Goal: Task Accomplishment & Management: Use online tool/utility

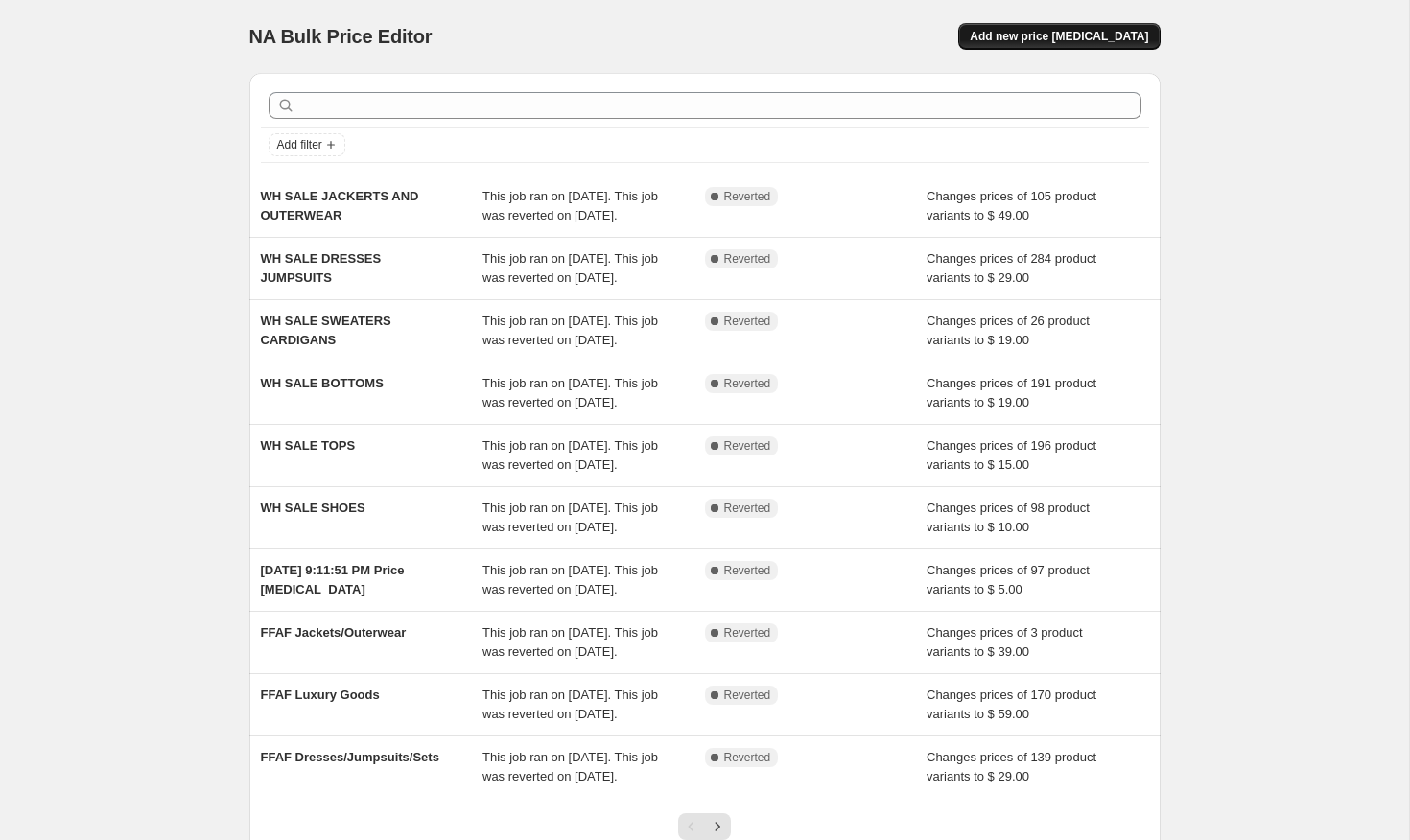
click at [1036, 36] on span "Add new price [MEDICAL_DATA]" at bounding box center [1059, 36] width 178 height 16
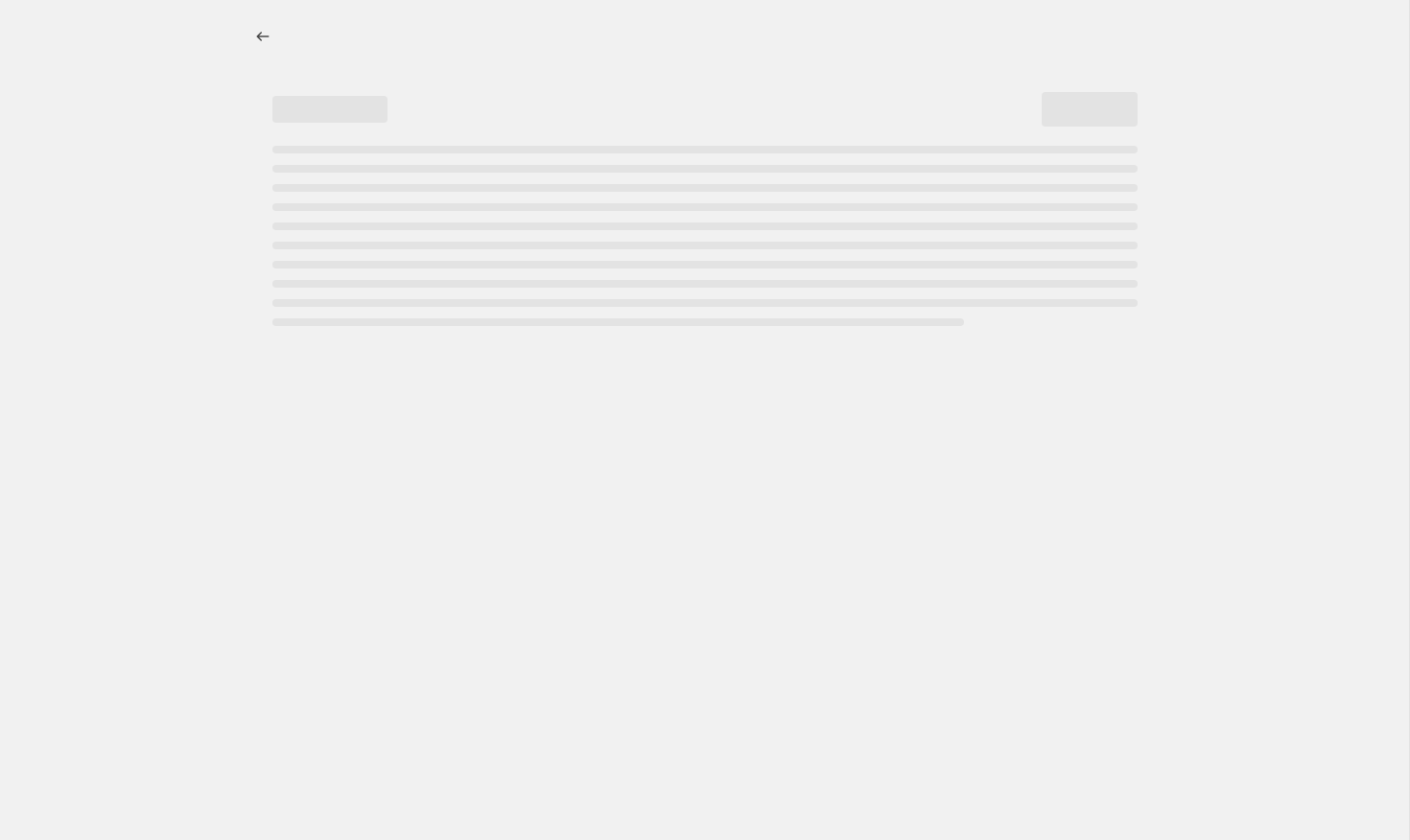
select select "percentage"
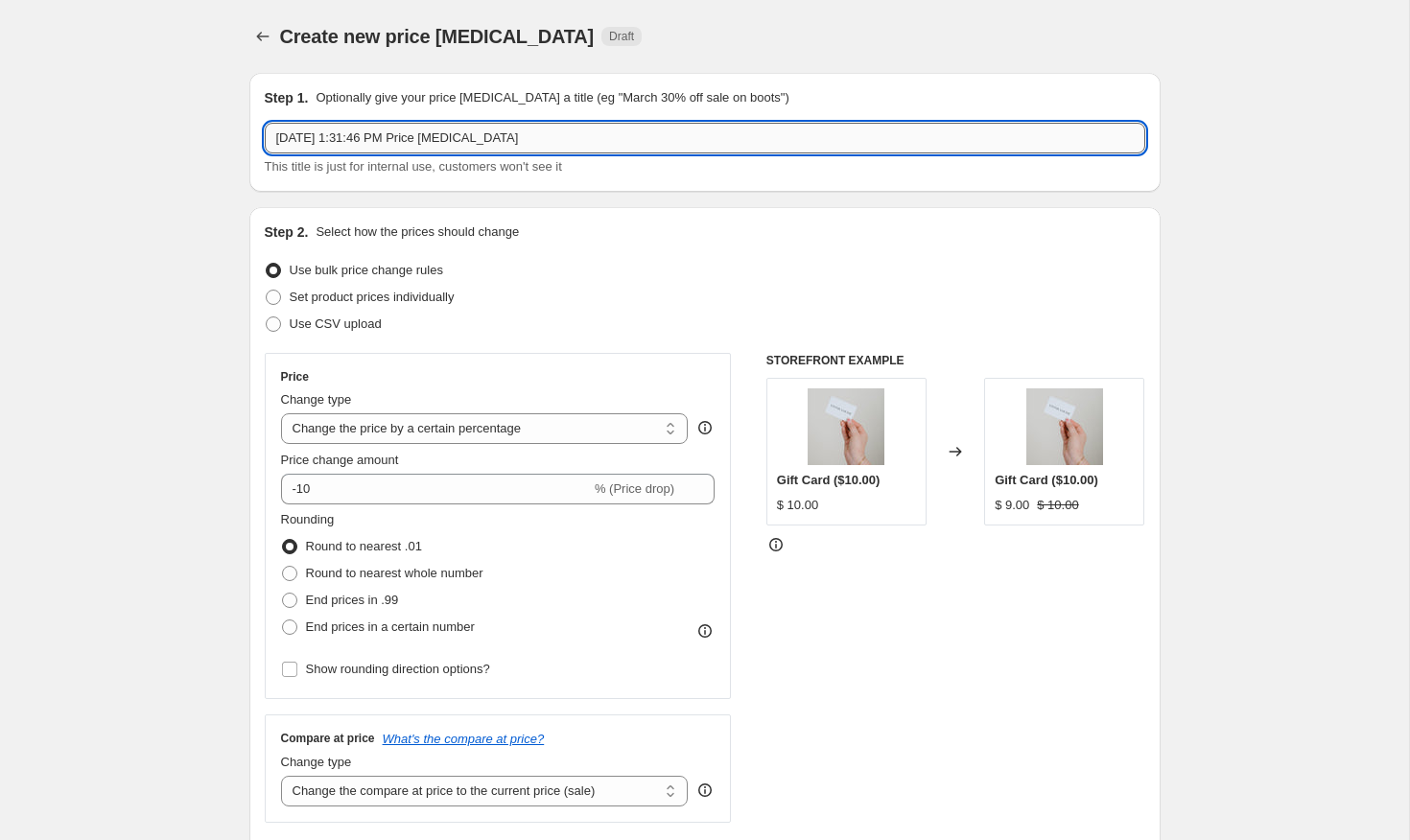
click at [392, 134] on input "[DATE] 1:31:46 PM Price [MEDICAL_DATA]" at bounding box center [705, 138] width 881 height 31
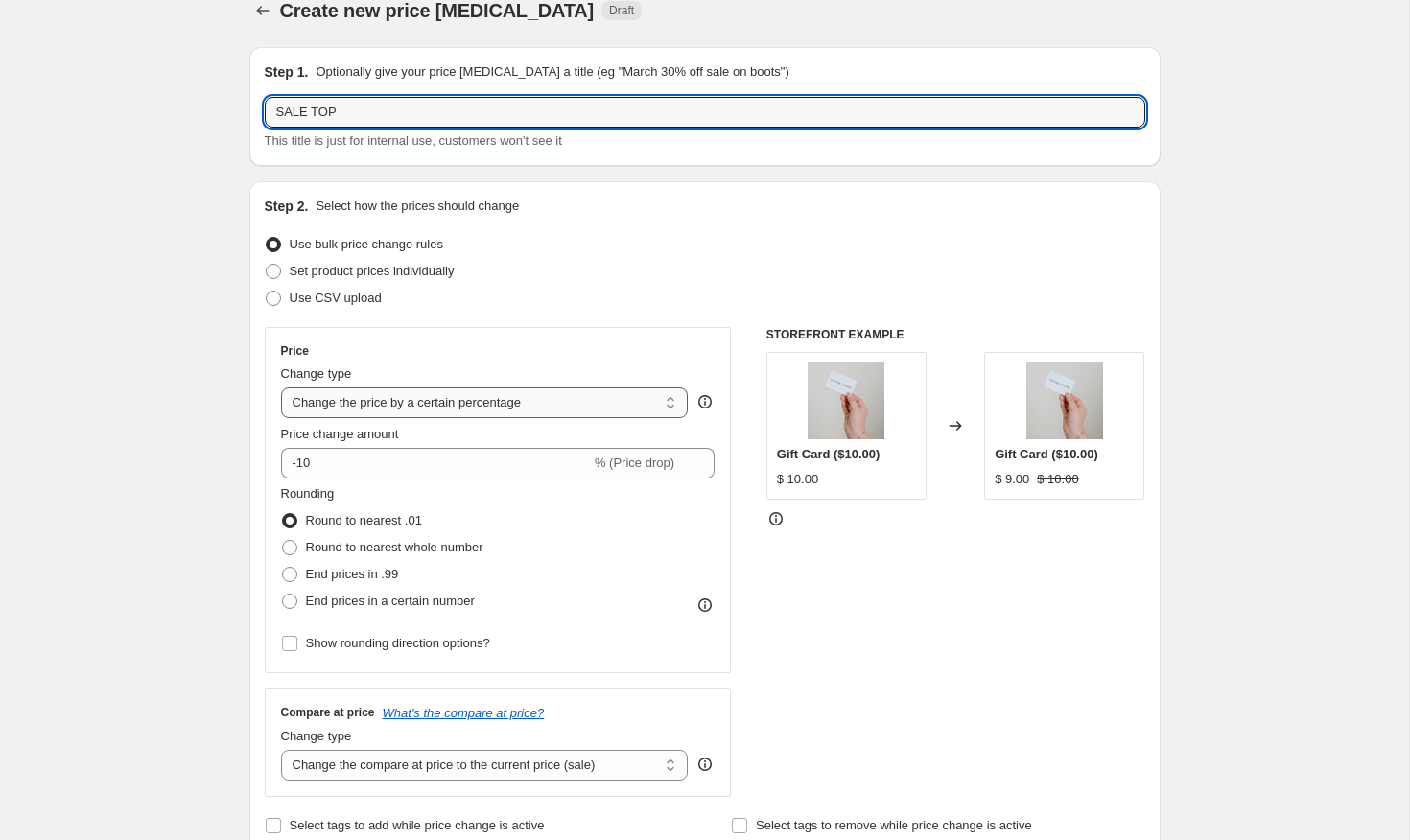
scroll to position [29, 0]
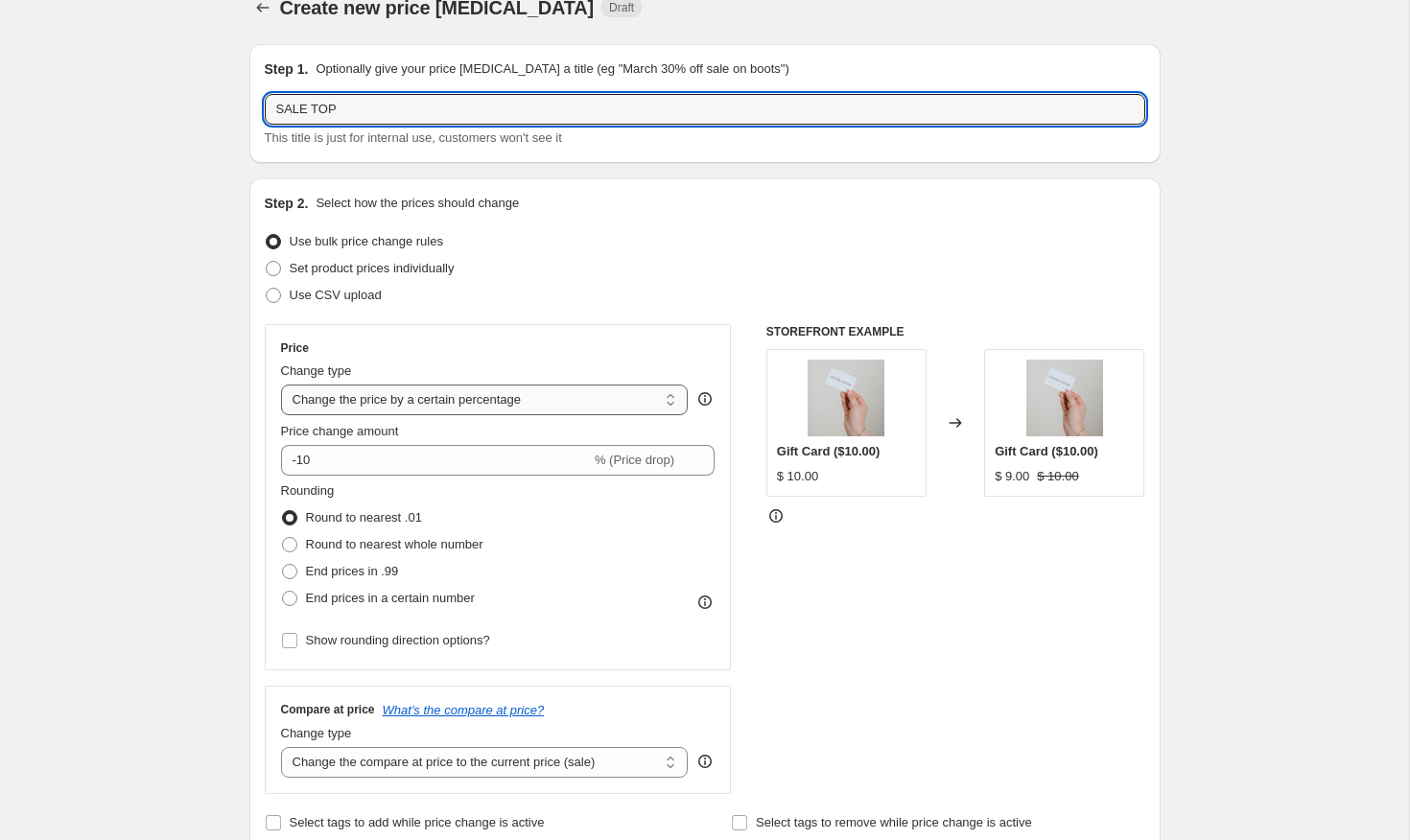
type input "SALE TOP"
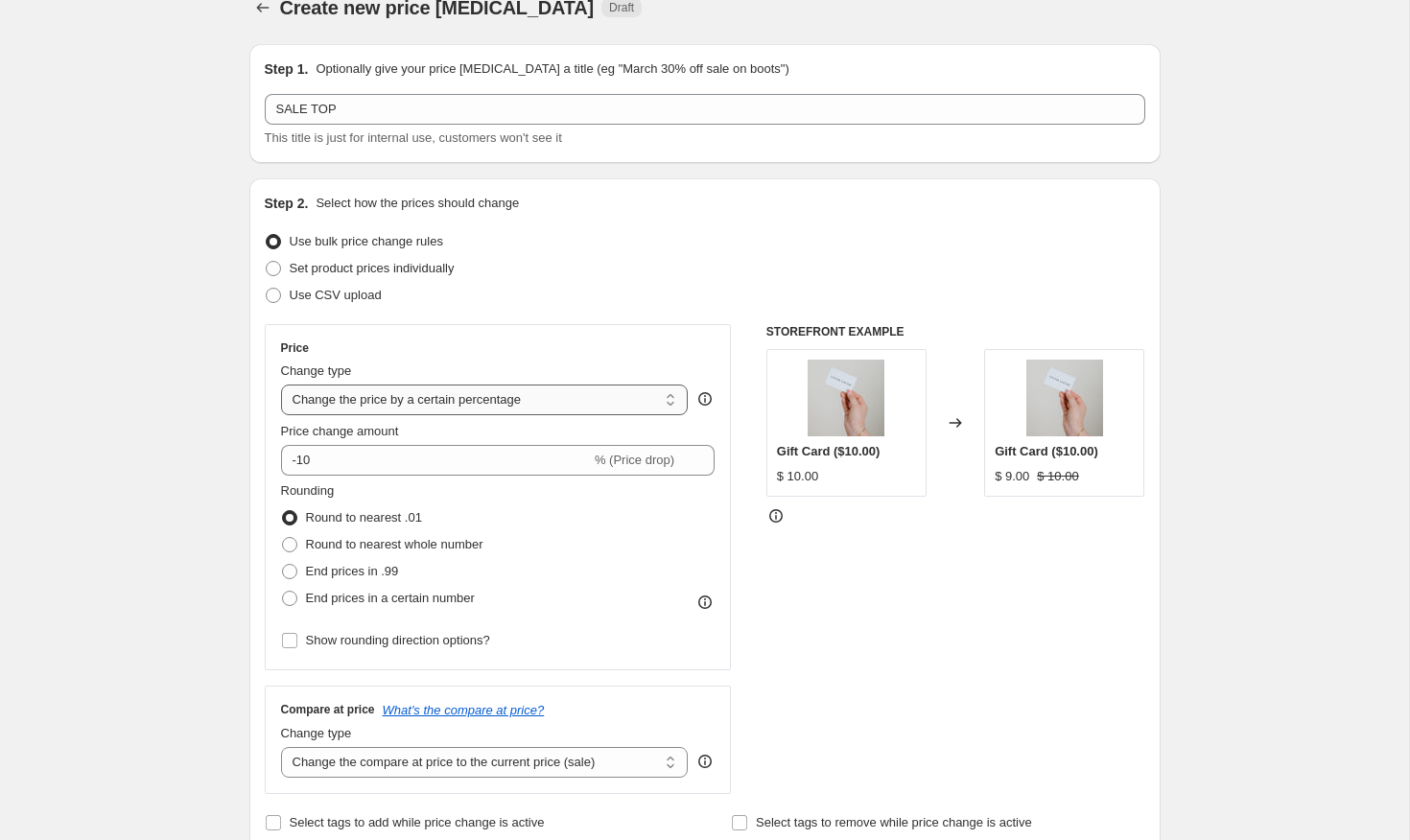
select select "pcap"
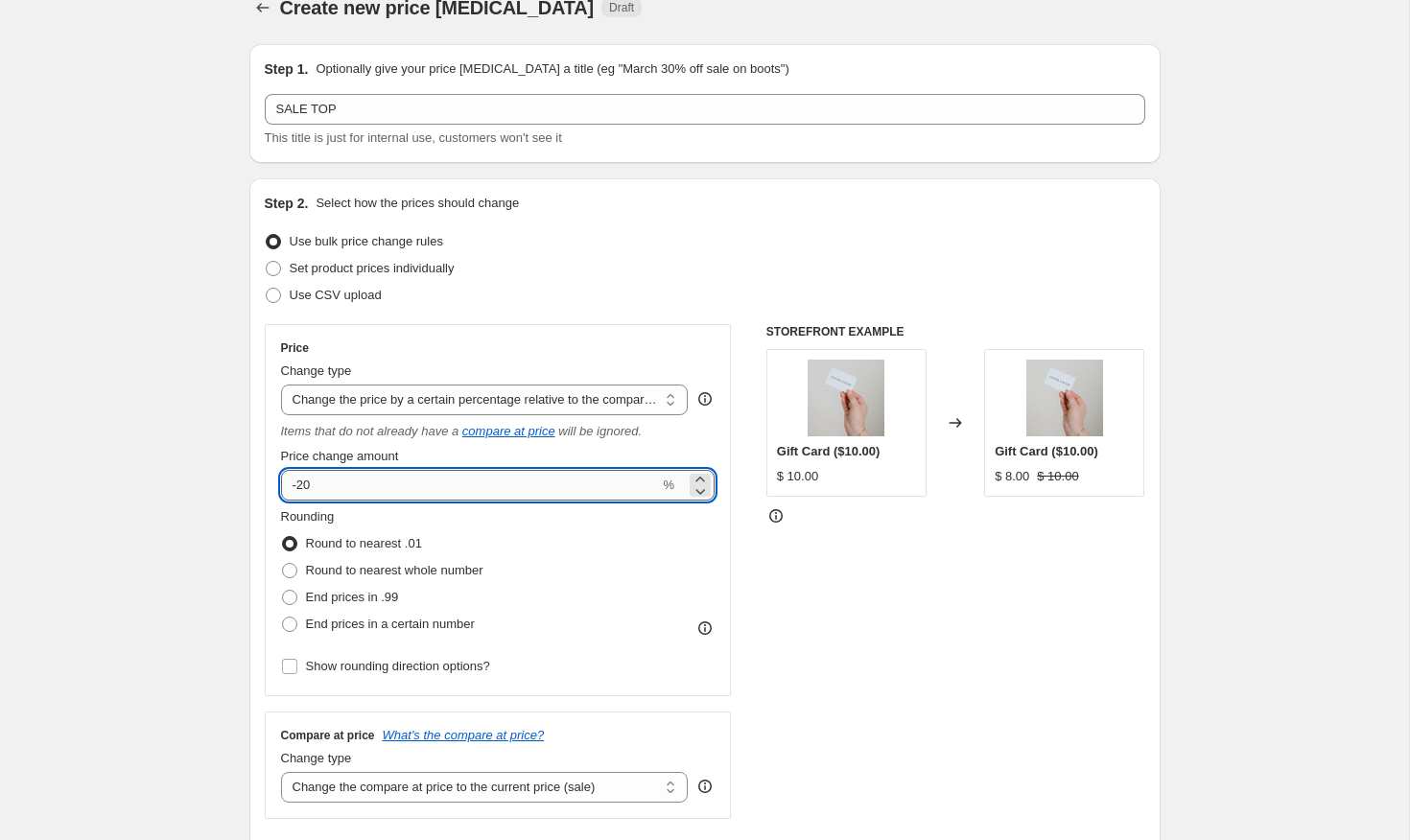
click at [377, 489] on input "-20" at bounding box center [470, 485] width 379 height 31
type input "60"
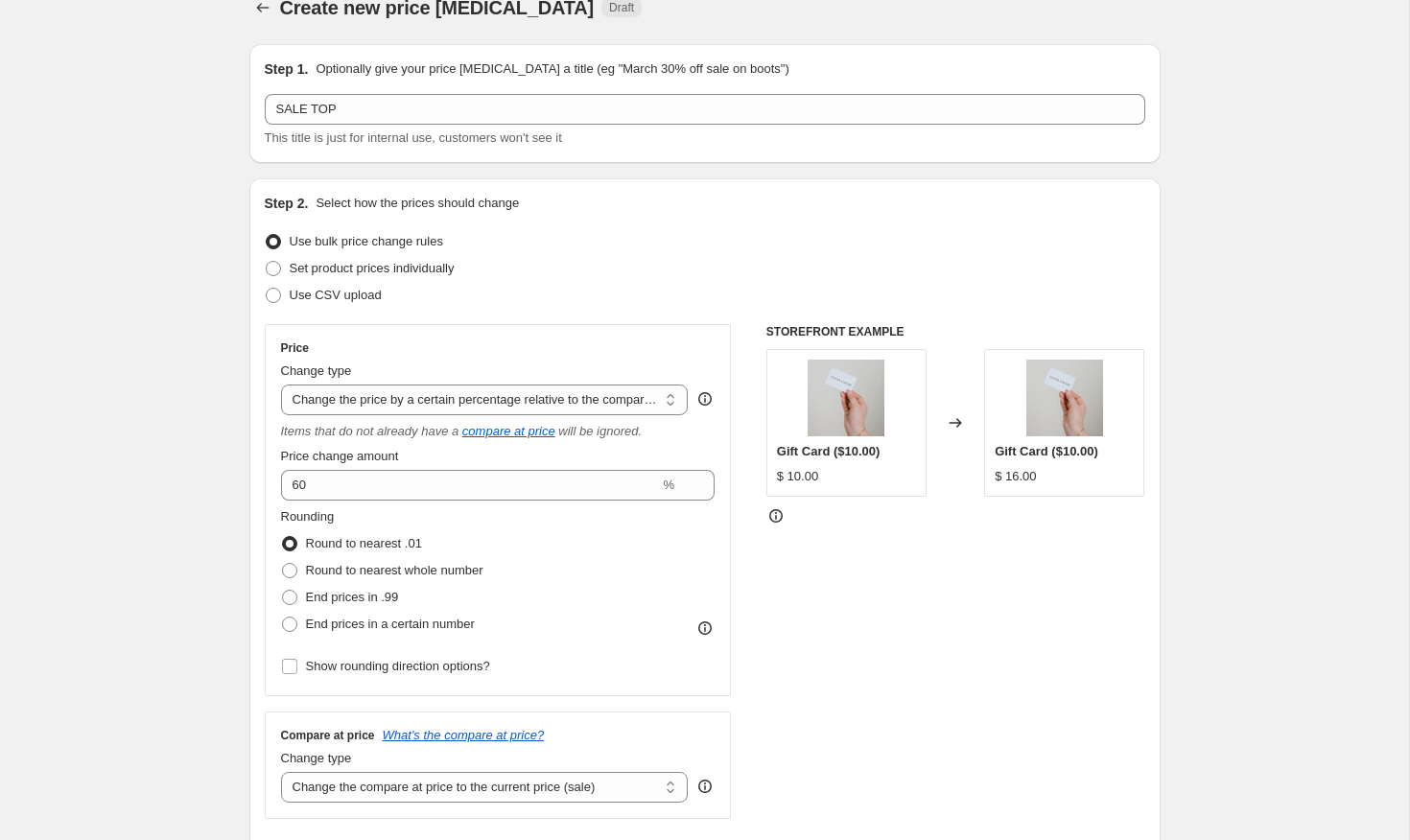
click at [601, 587] on div "Rounding Round to nearest .01 Round to nearest whole number End prices in .99 E…" at bounding box center [498, 573] width 435 height 130
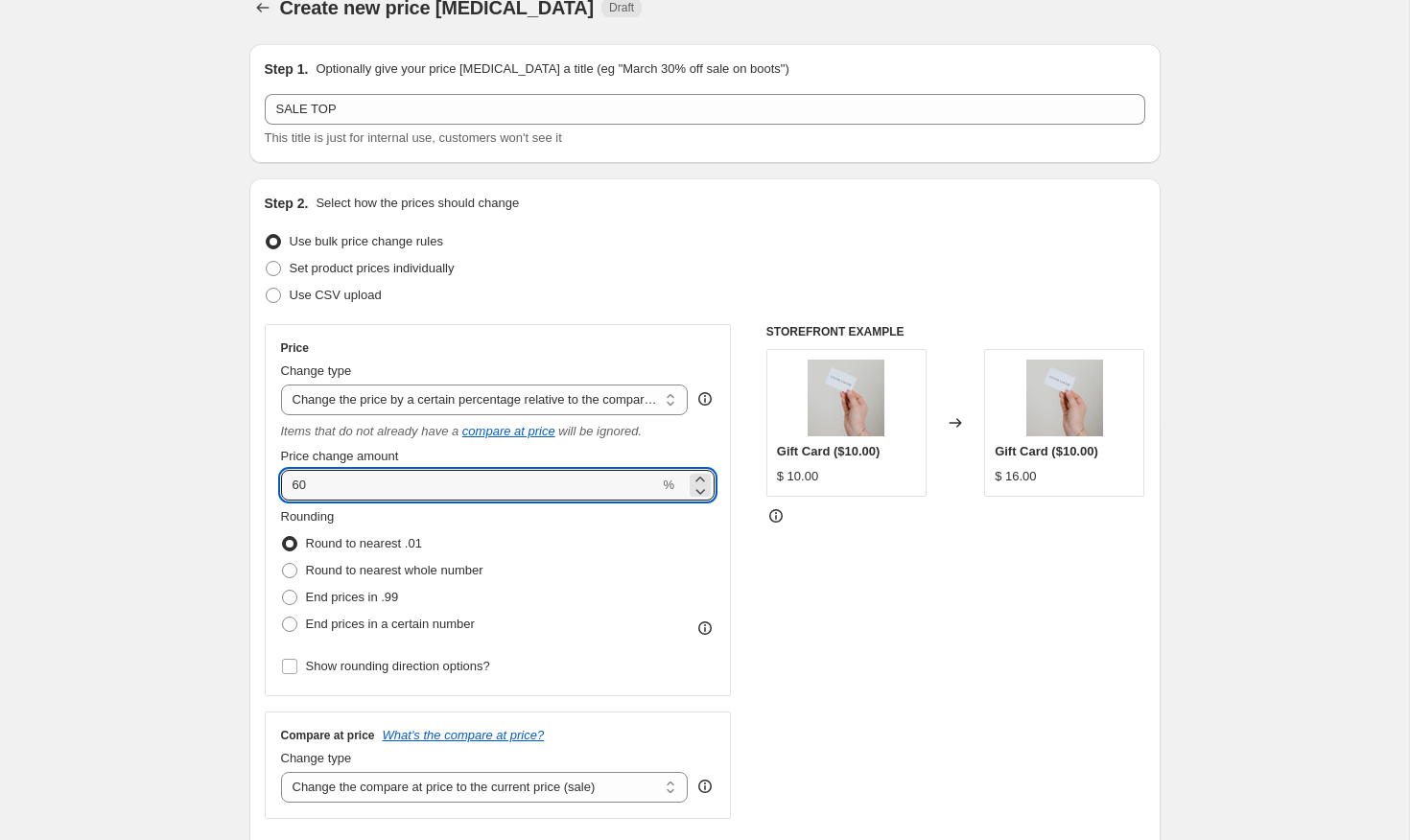
drag, startPoint x: 435, startPoint y: 490, endPoint x: 235, endPoint y: 493, distance: 200.0
type input "-60"
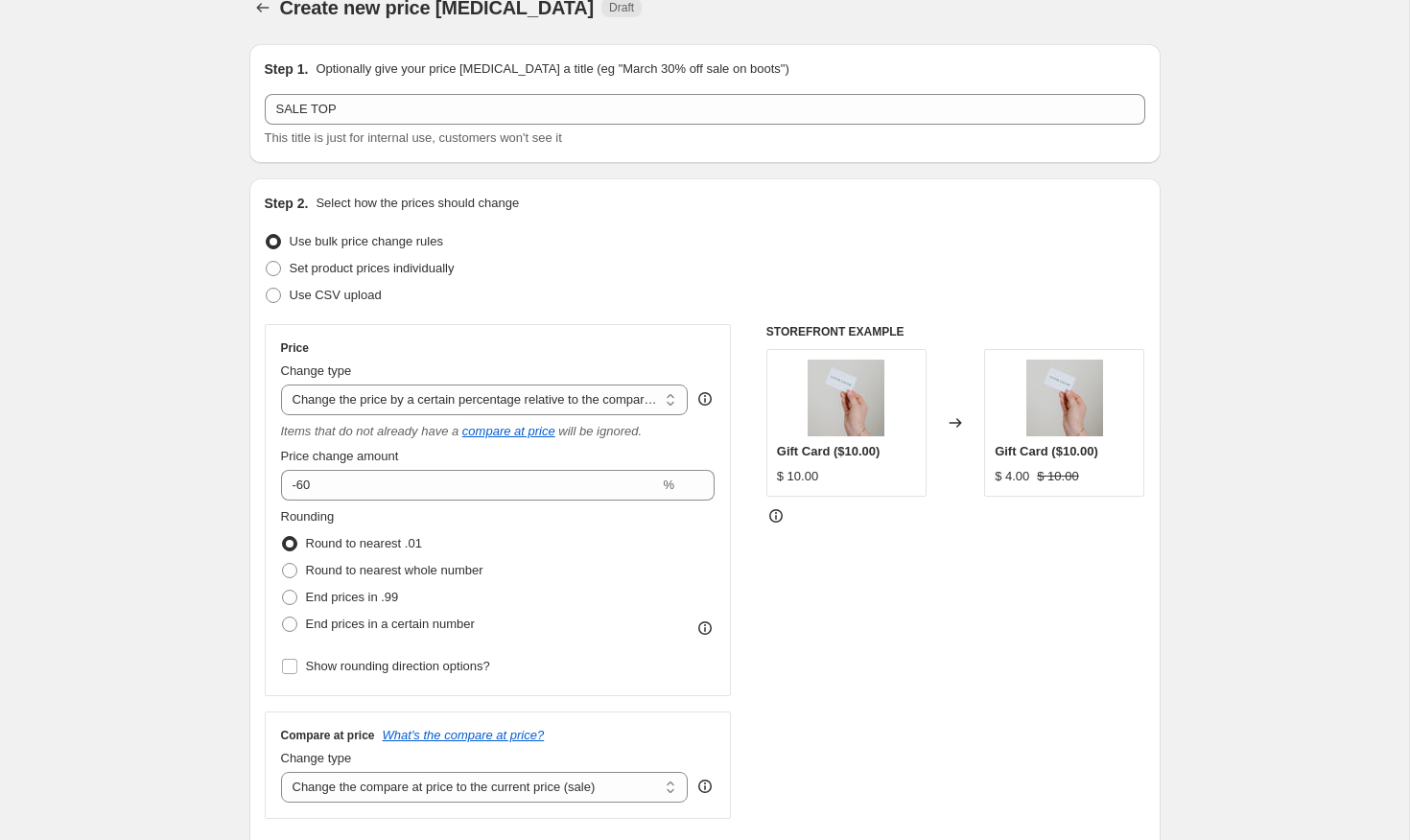
click at [607, 537] on div "Rounding Round to nearest .01 Round to nearest whole number End prices in .99 E…" at bounding box center [498, 573] width 435 height 130
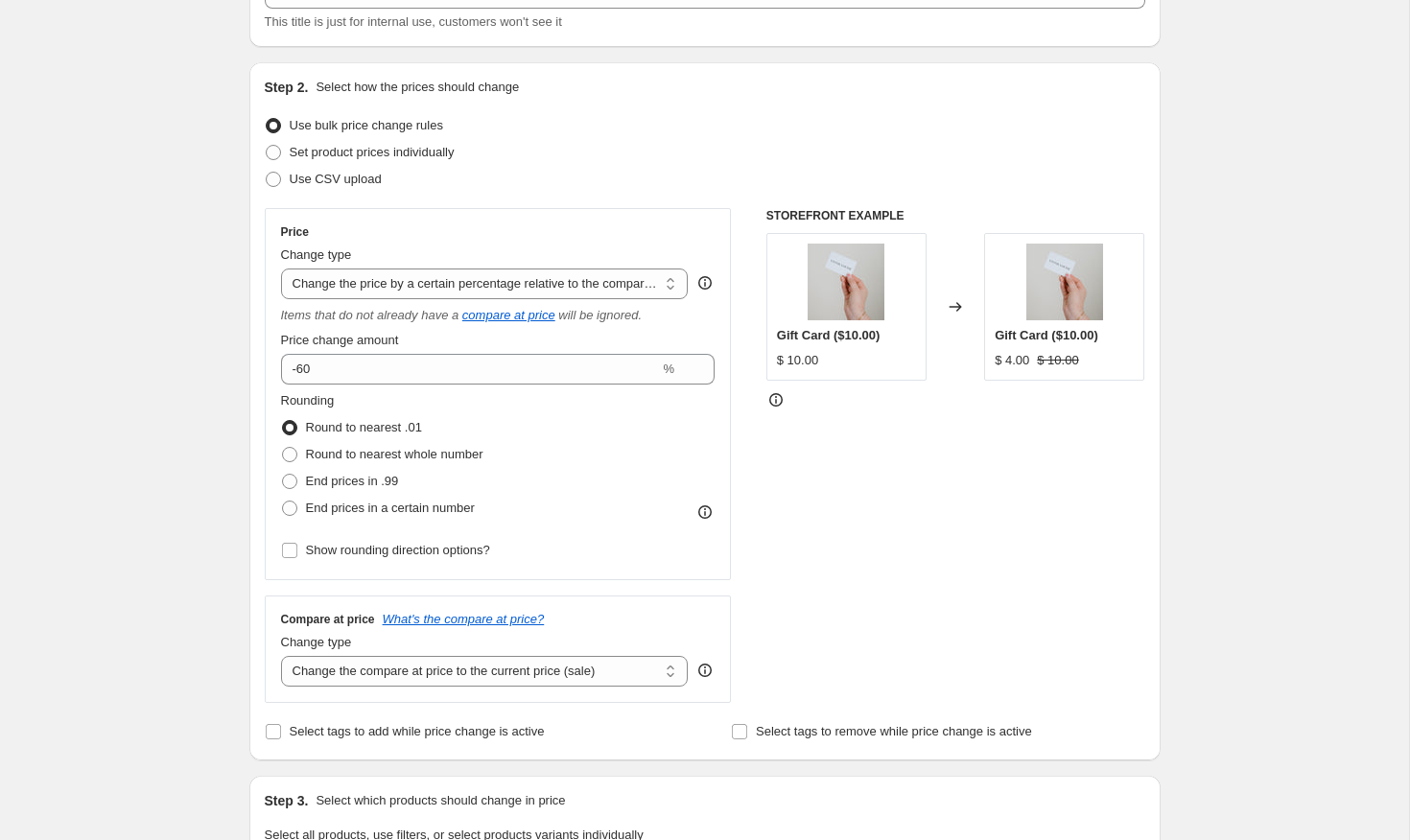
scroll to position [172, 0]
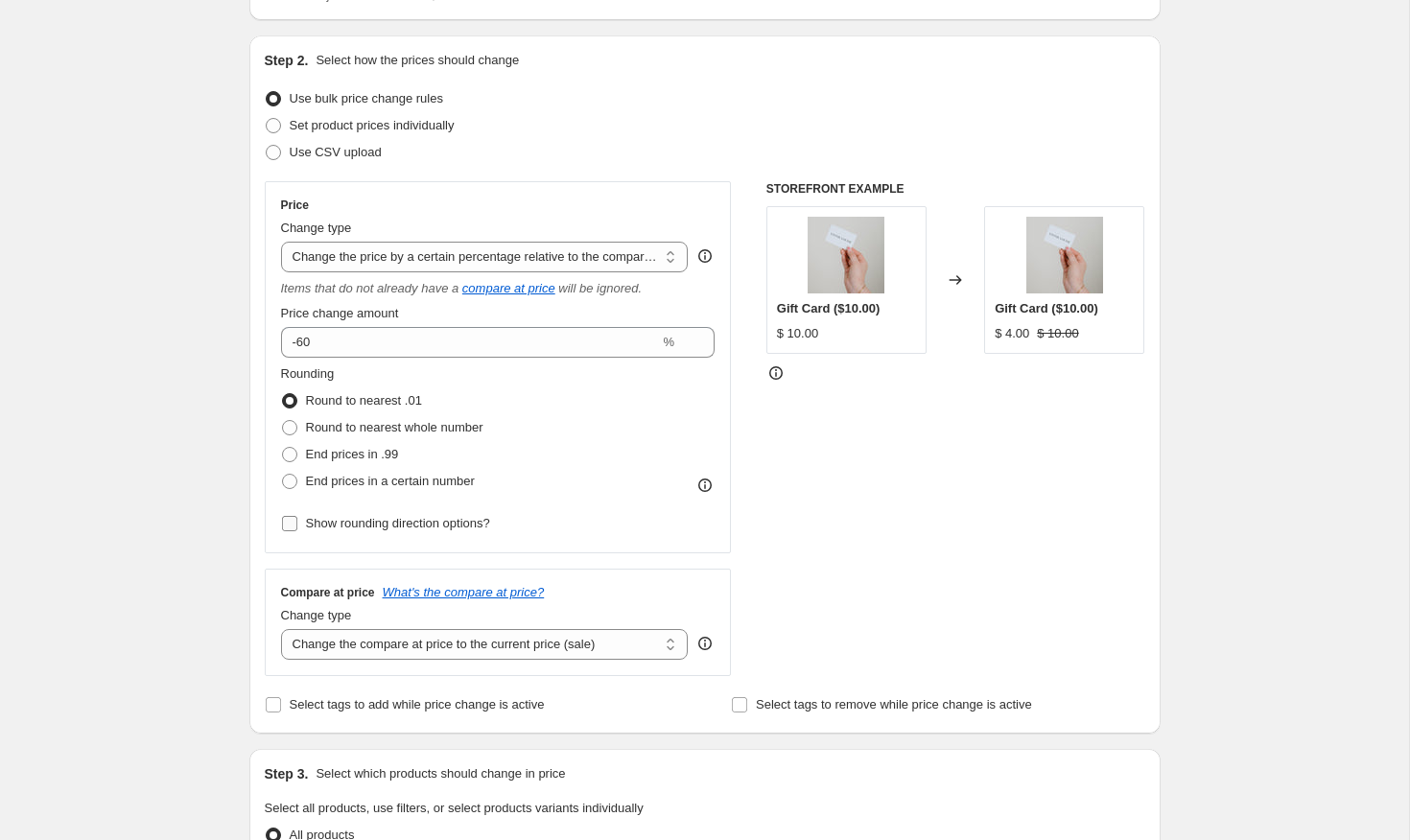
click at [294, 524] on input "Show rounding direction options?" at bounding box center [290, 524] width 16 height 16
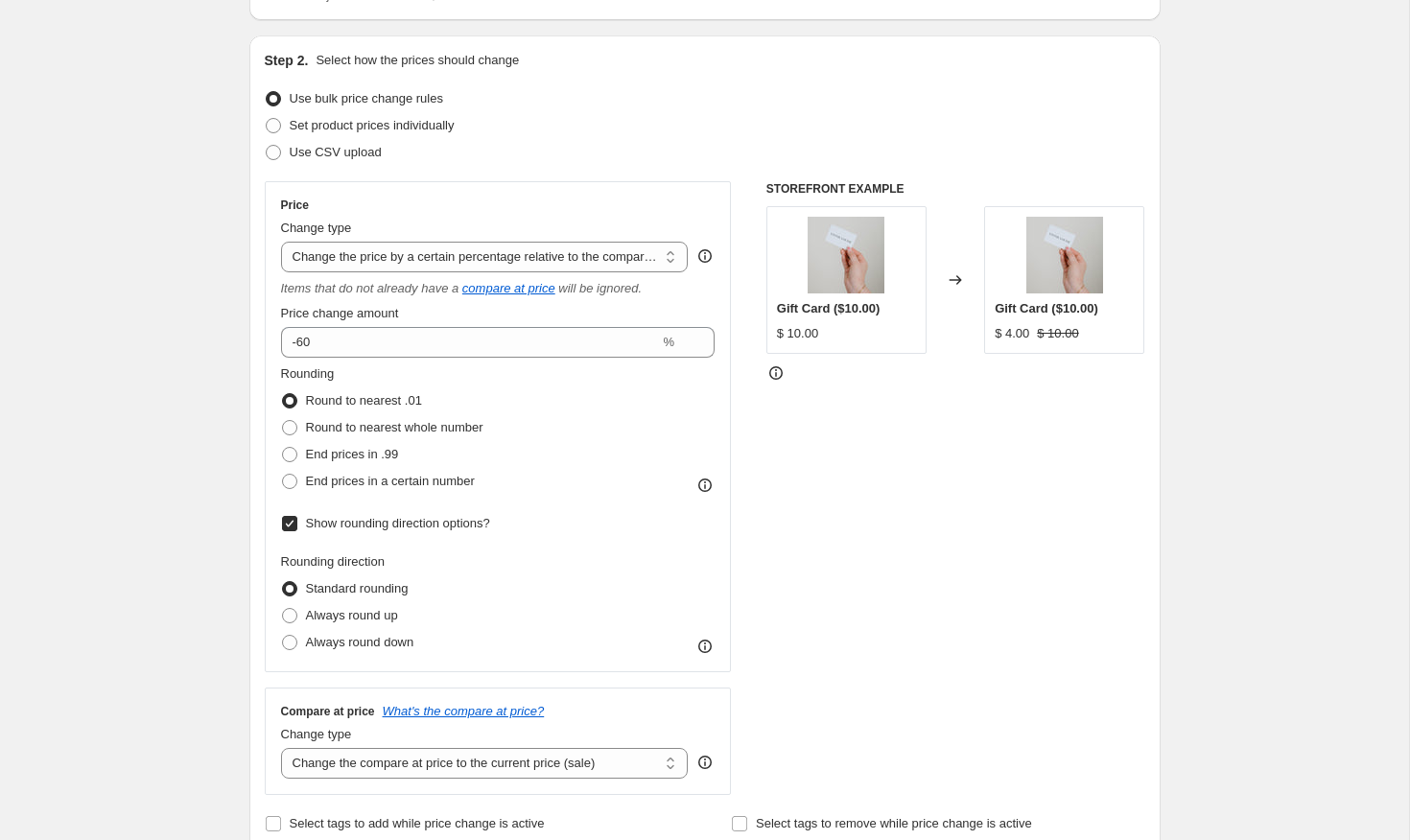
click at [293, 523] on input "Show rounding direction options?" at bounding box center [290, 524] width 16 height 16
checkbox input "false"
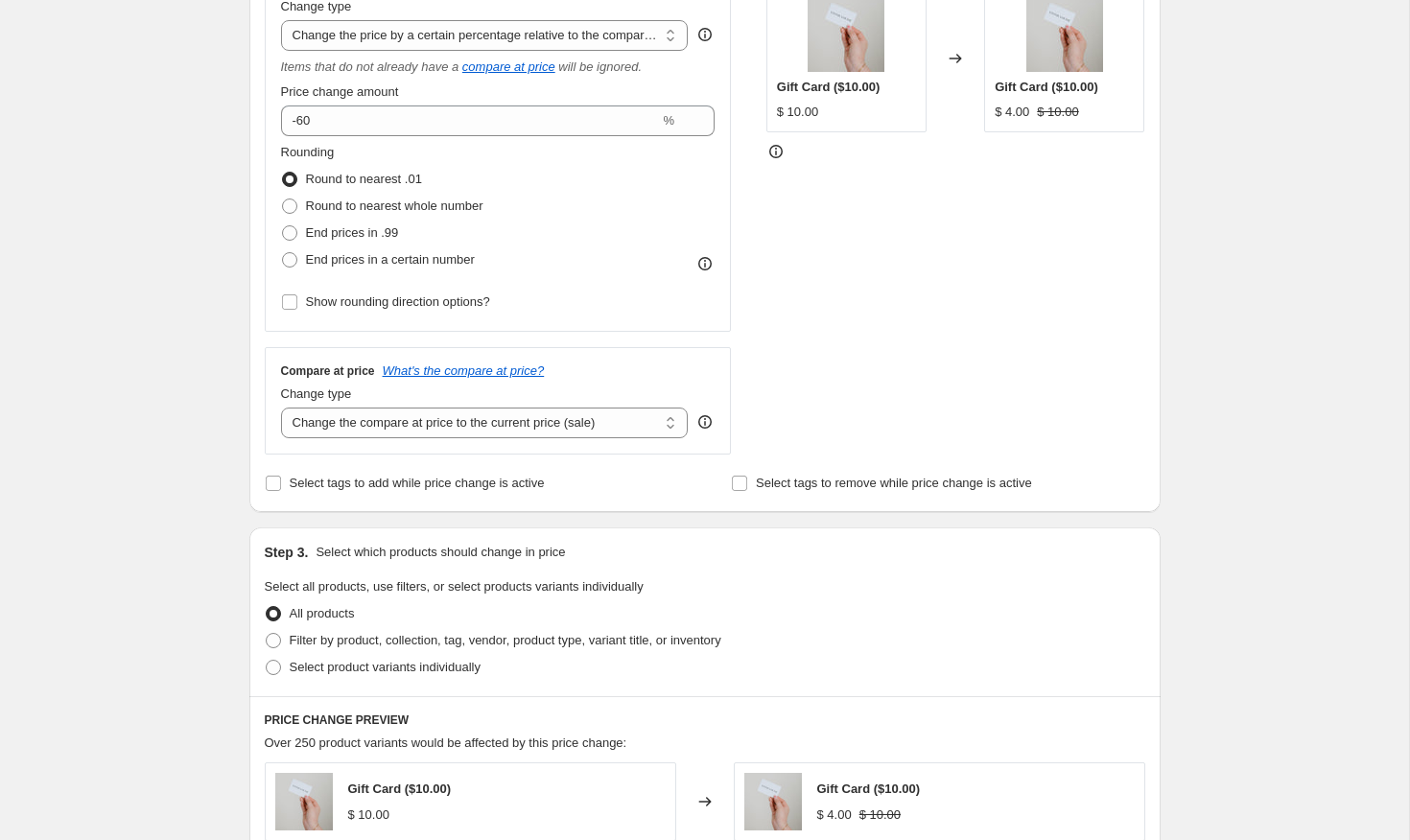
scroll to position [444, 0]
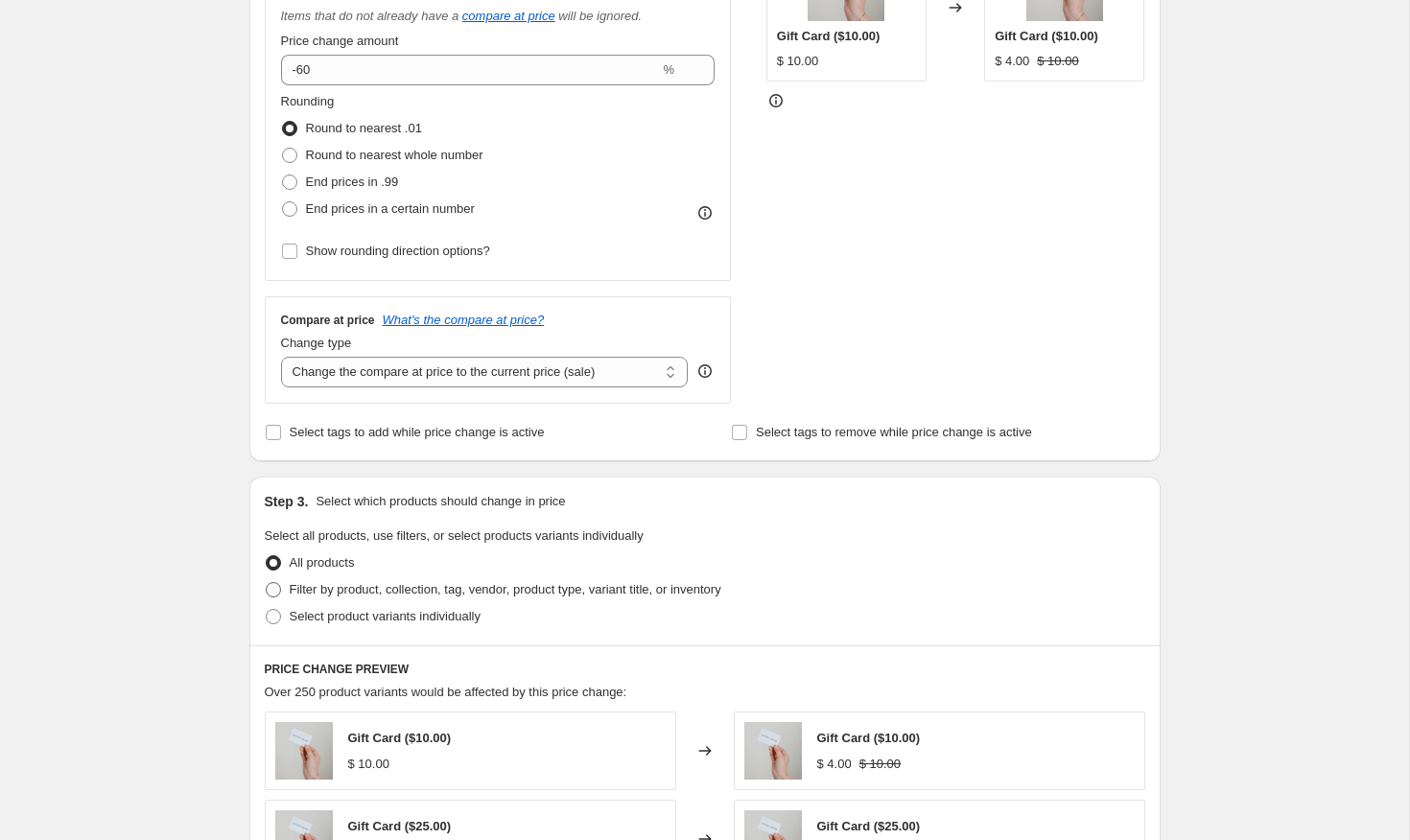
click at [337, 593] on span "Filter by product, collection, tag, vendor, product type, variant title, or inv…" at bounding box center [506, 590] width 432 height 15
click at [266, 584] on input "Filter by product, collection, tag, vendor, product type, variant title, or inv…" at bounding box center [266, 583] width 1 height 1
radio input "true"
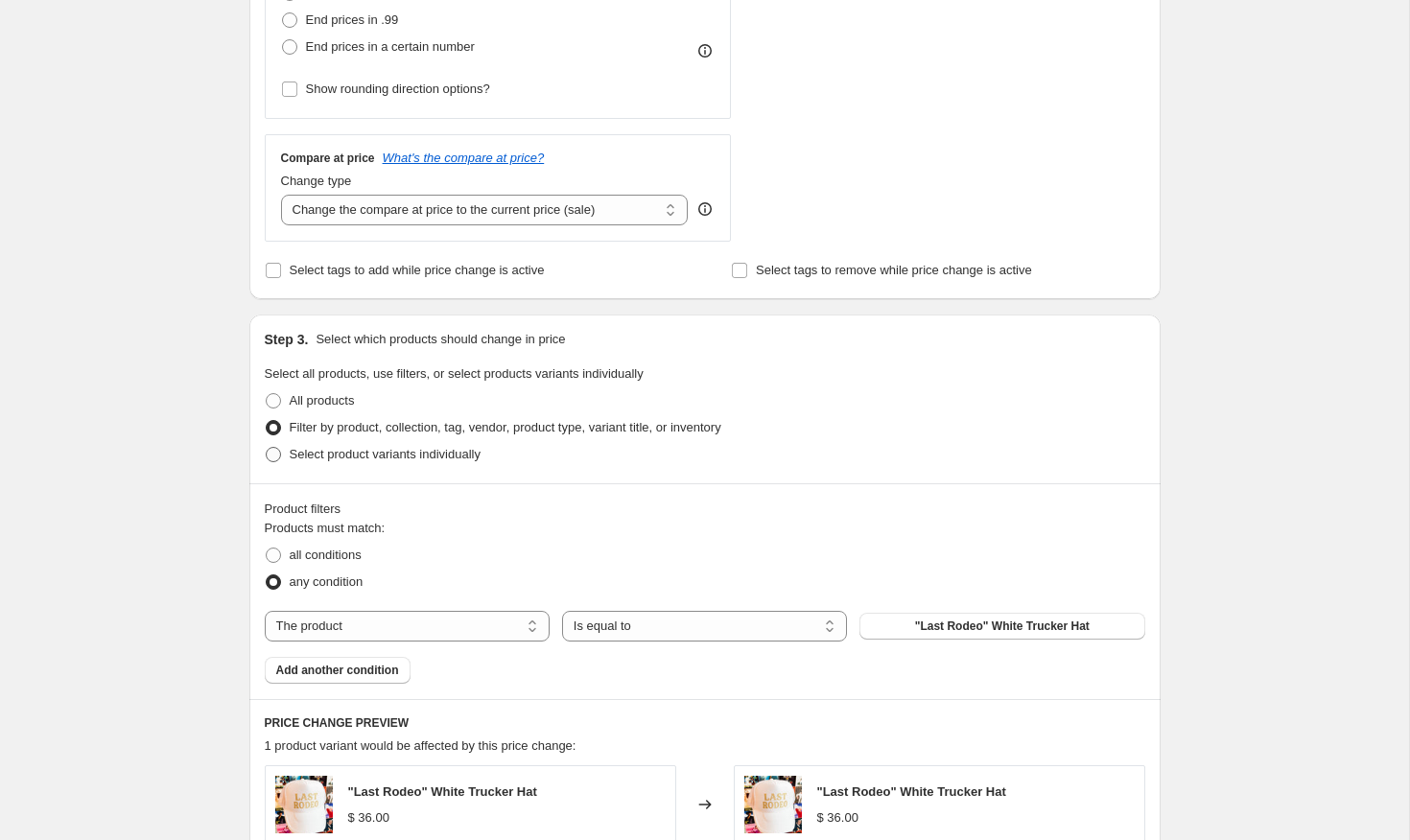
scroll to position [635, 0]
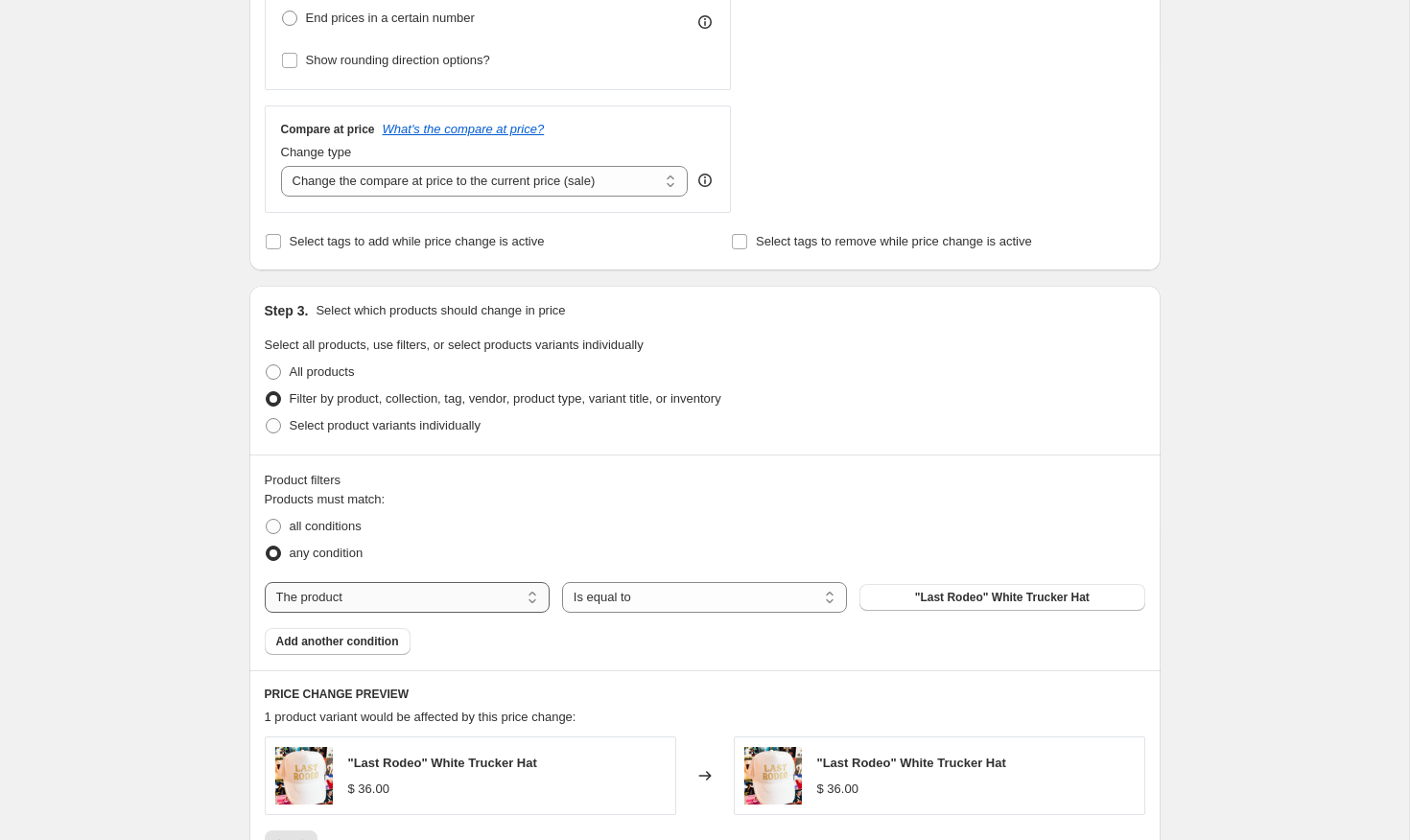
select select "collection"
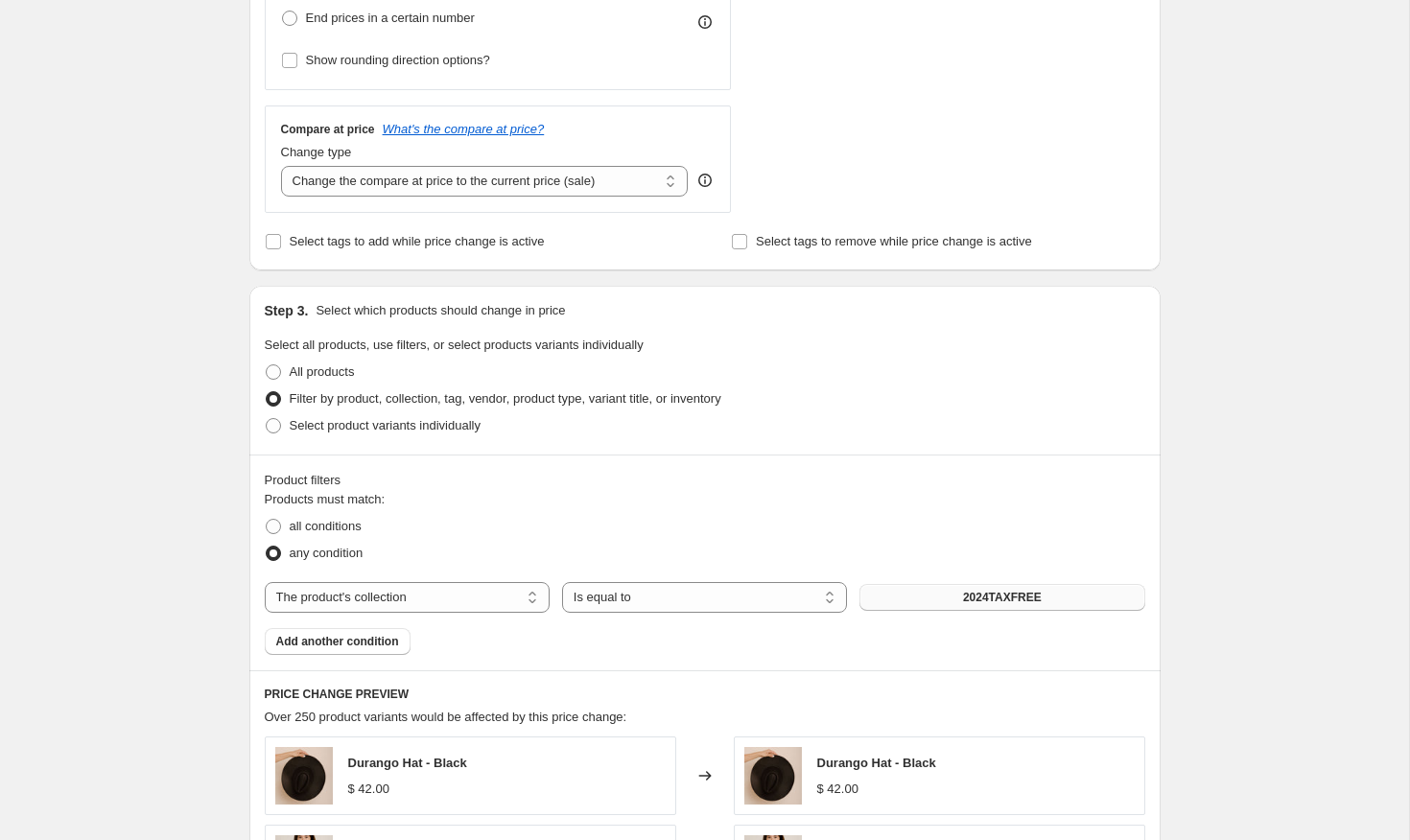
click at [905, 603] on button "2024TAXFREE" at bounding box center [1002, 597] width 285 height 27
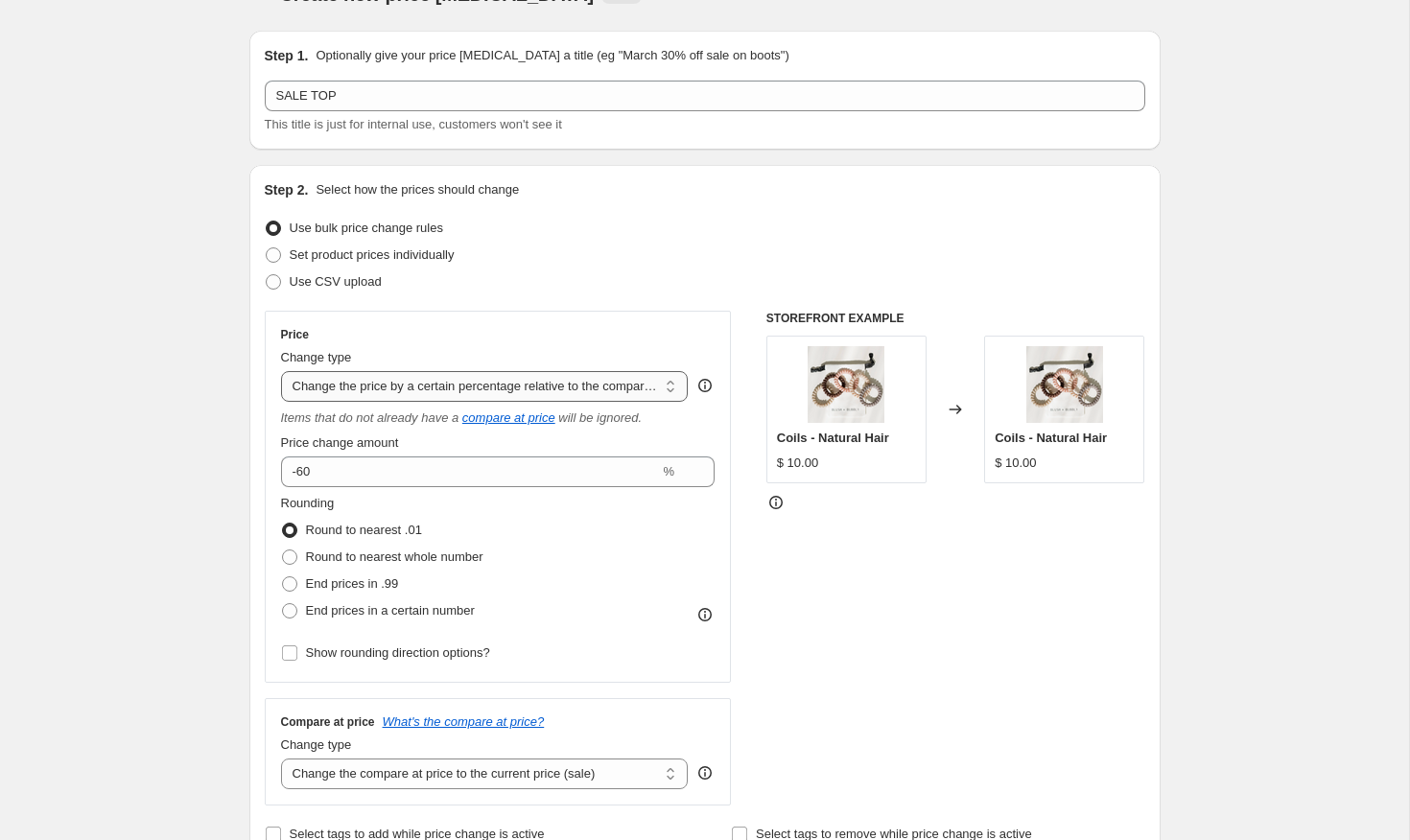
scroll to position [85, 0]
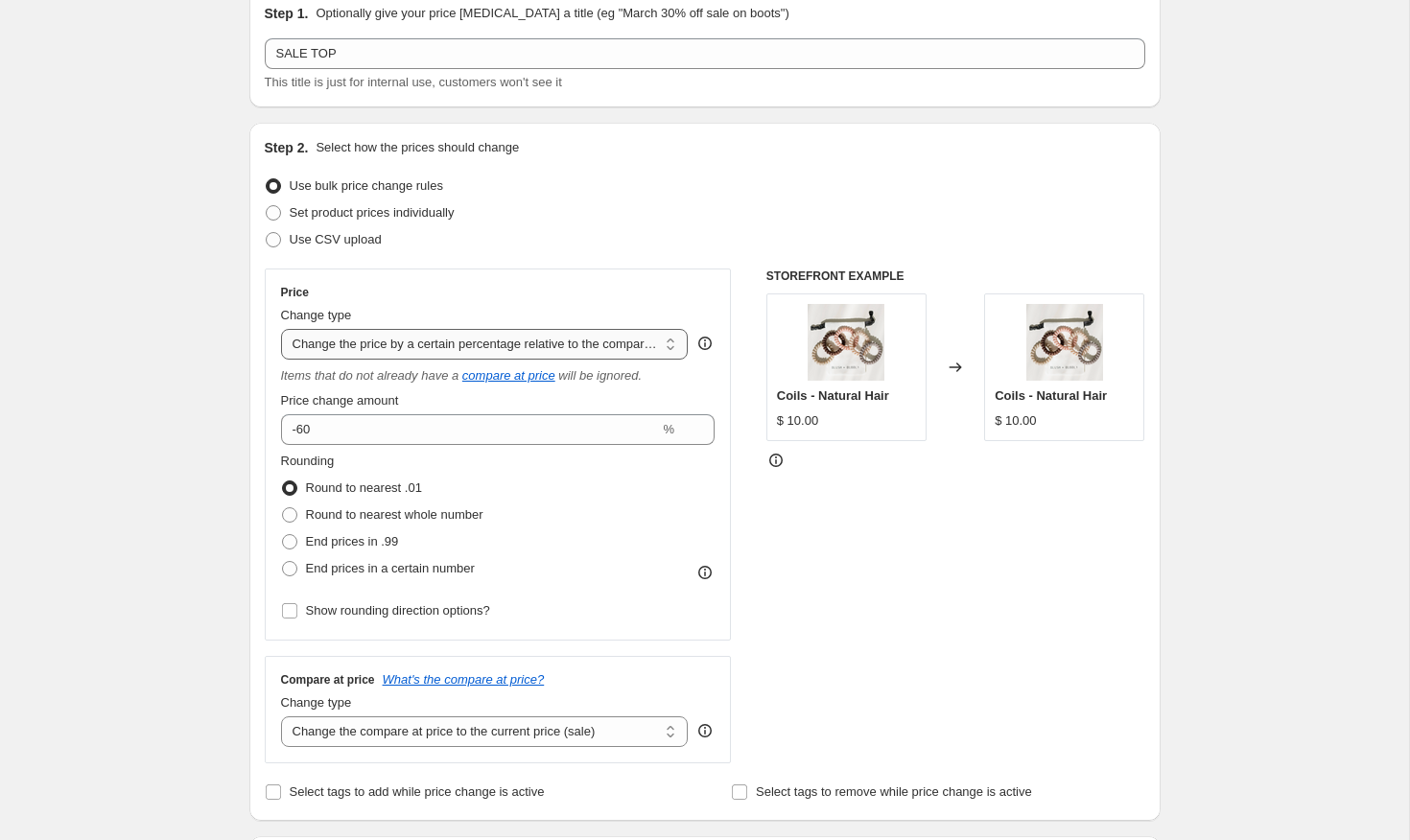
select select "percentage"
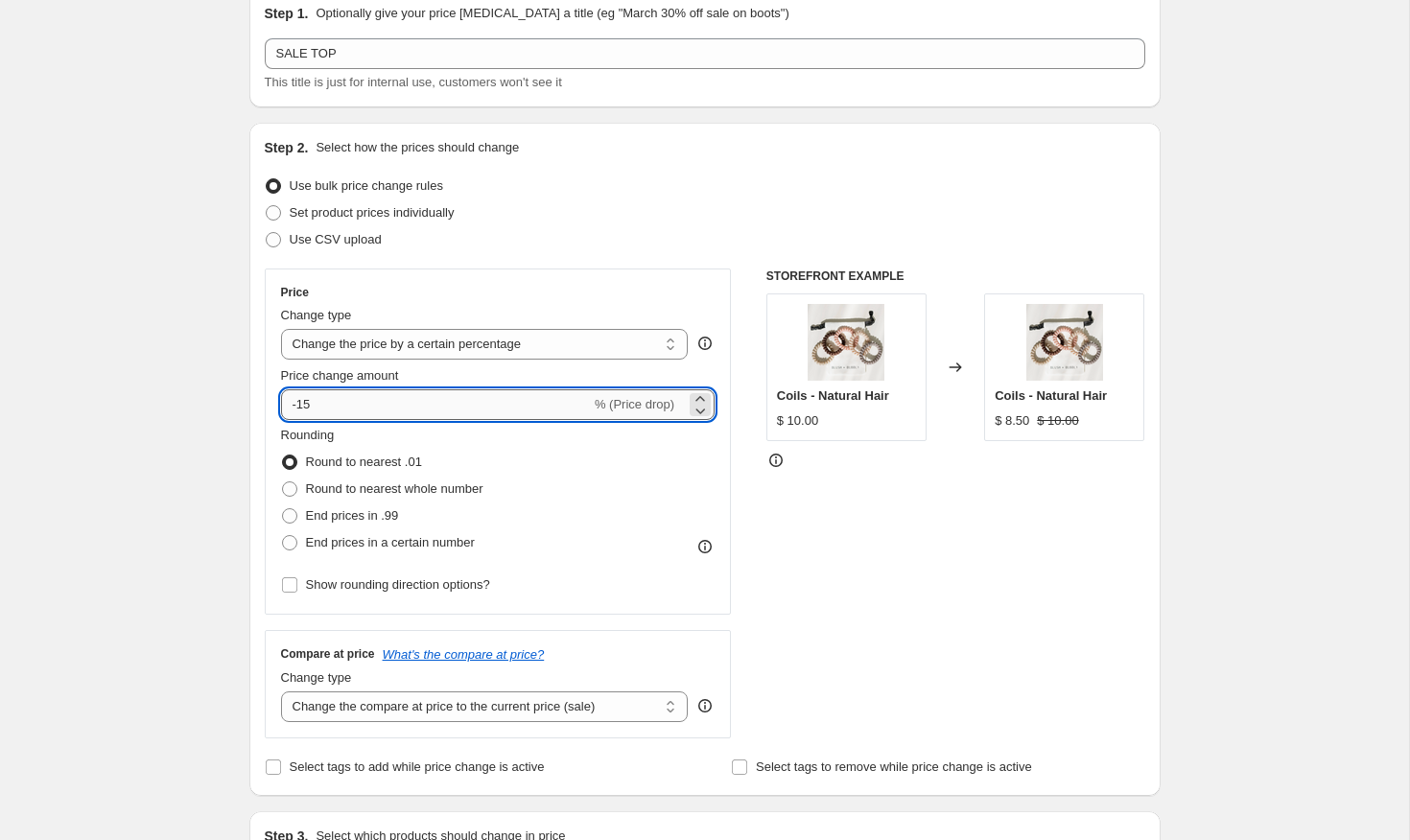
click at [403, 400] on input "-15" at bounding box center [436, 404] width 310 height 31
type input "-1"
type input "-60"
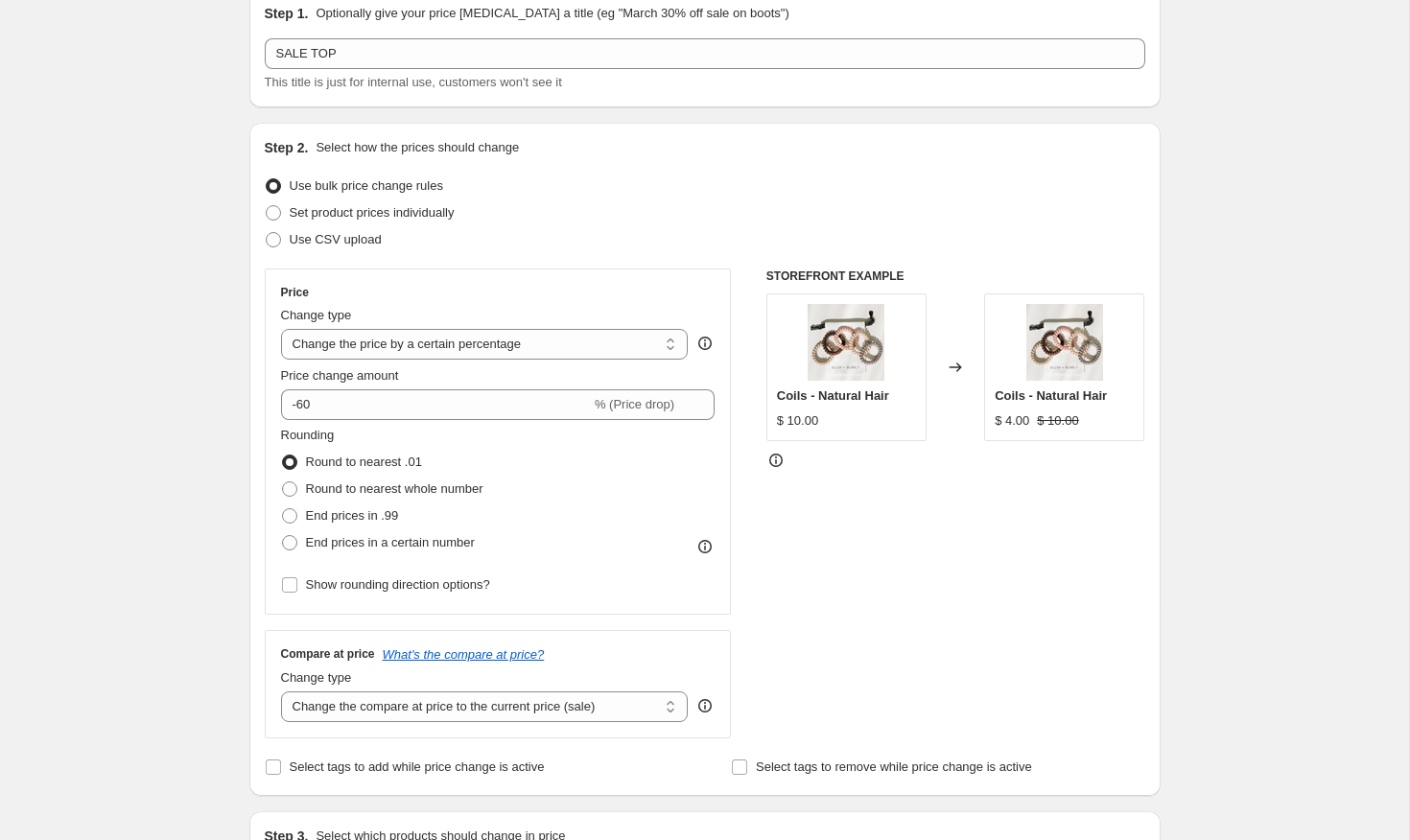
click at [852, 515] on div "STOREFRONT EXAMPLE Coils - Natural Hair $ 10.00 Changed to Coils - Natural Hair…" at bounding box center [955, 503] width 379 height 470
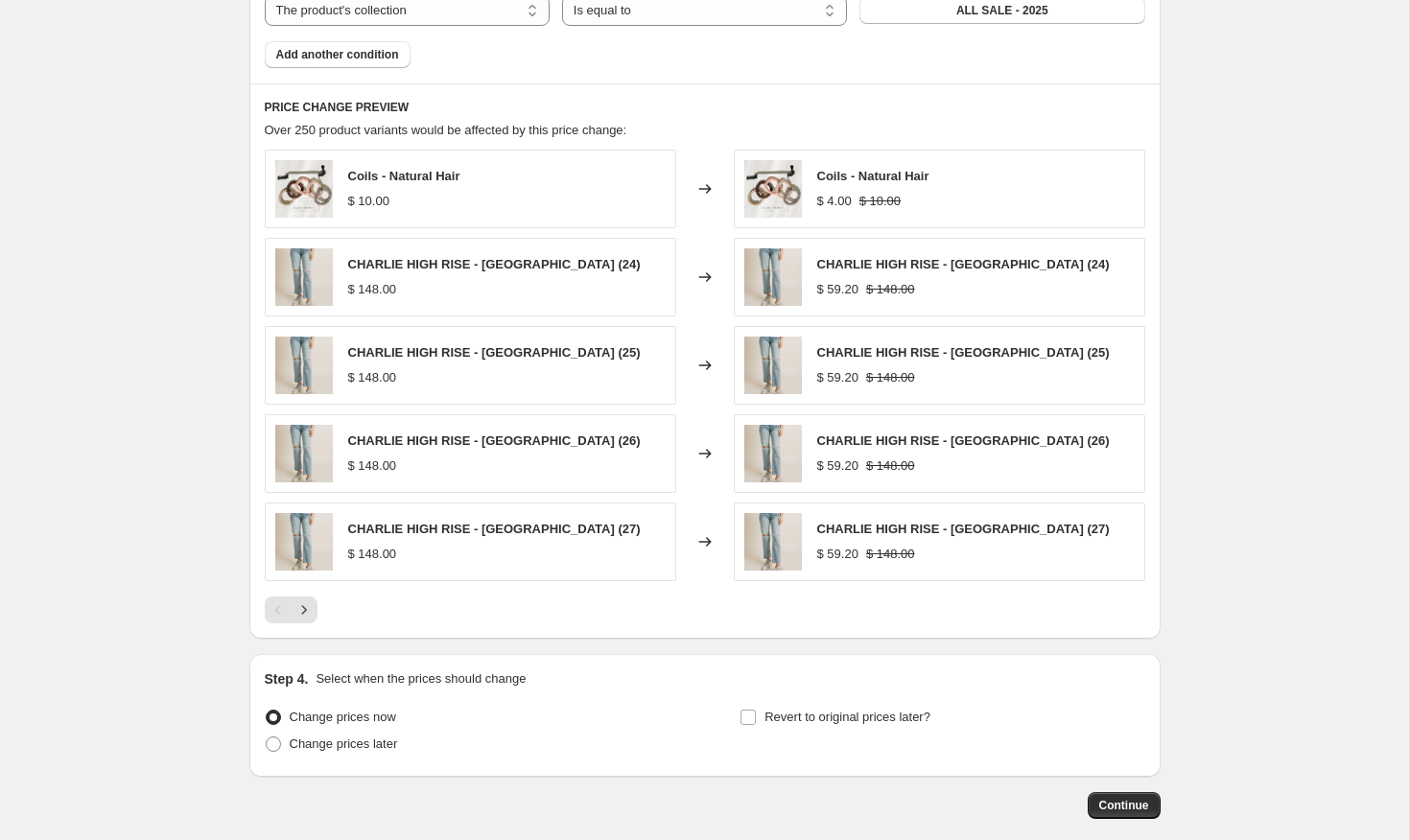
scroll to position [1216, 0]
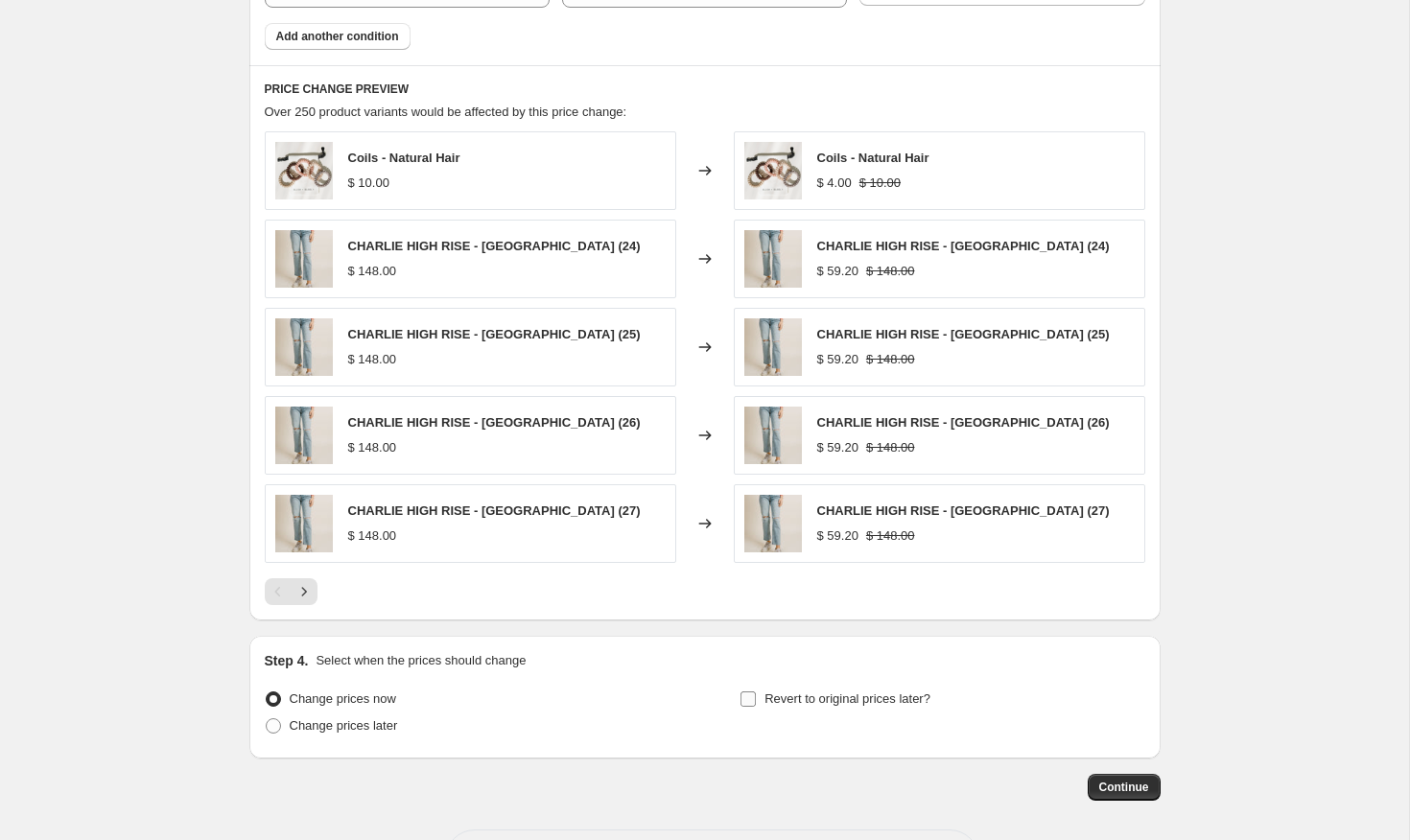
click at [752, 695] on input "Revert to original prices later?" at bounding box center [748, 700] width 16 height 16
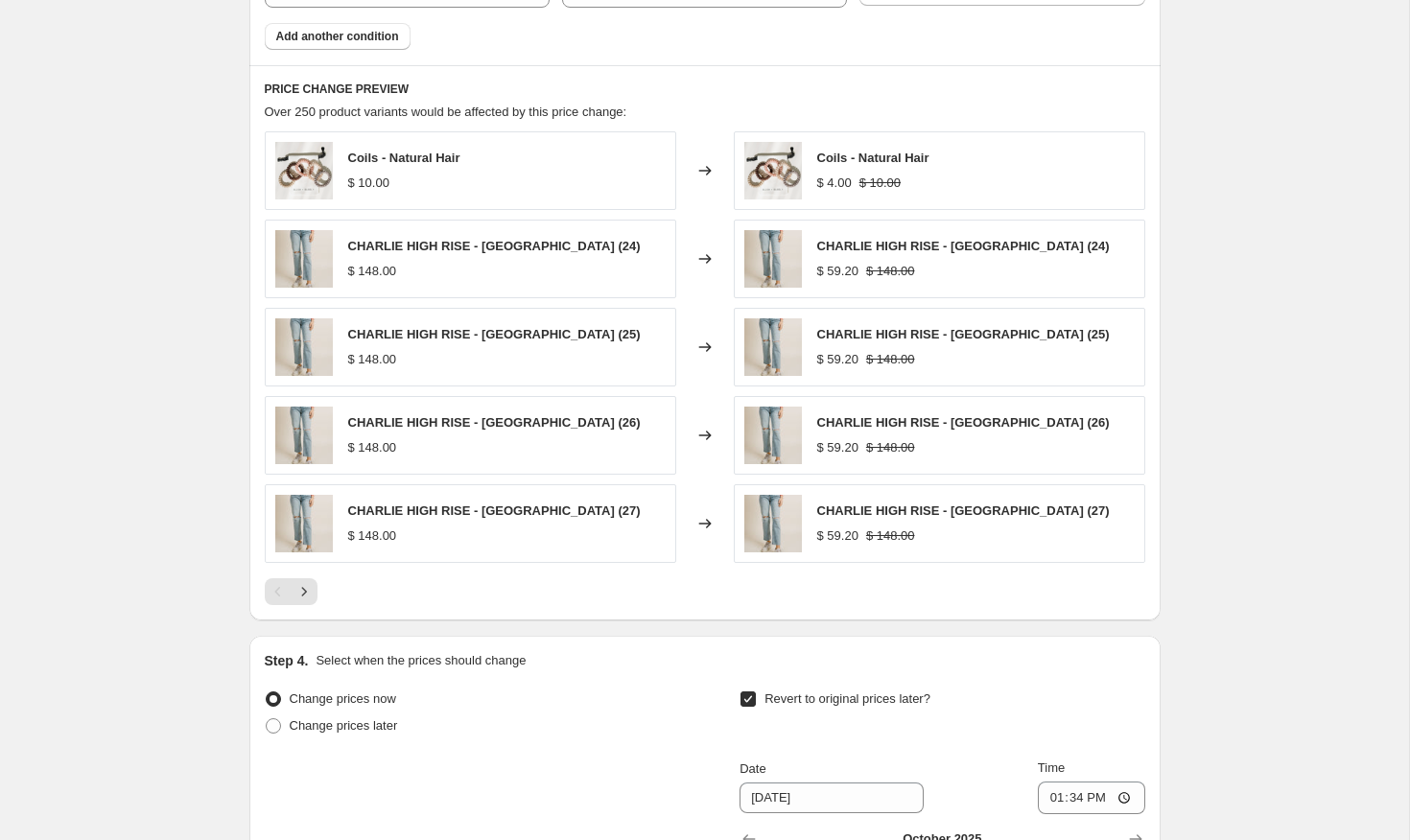
click at [751, 697] on input "Revert to original prices later?" at bounding box center [748, 700] width 16 height 16
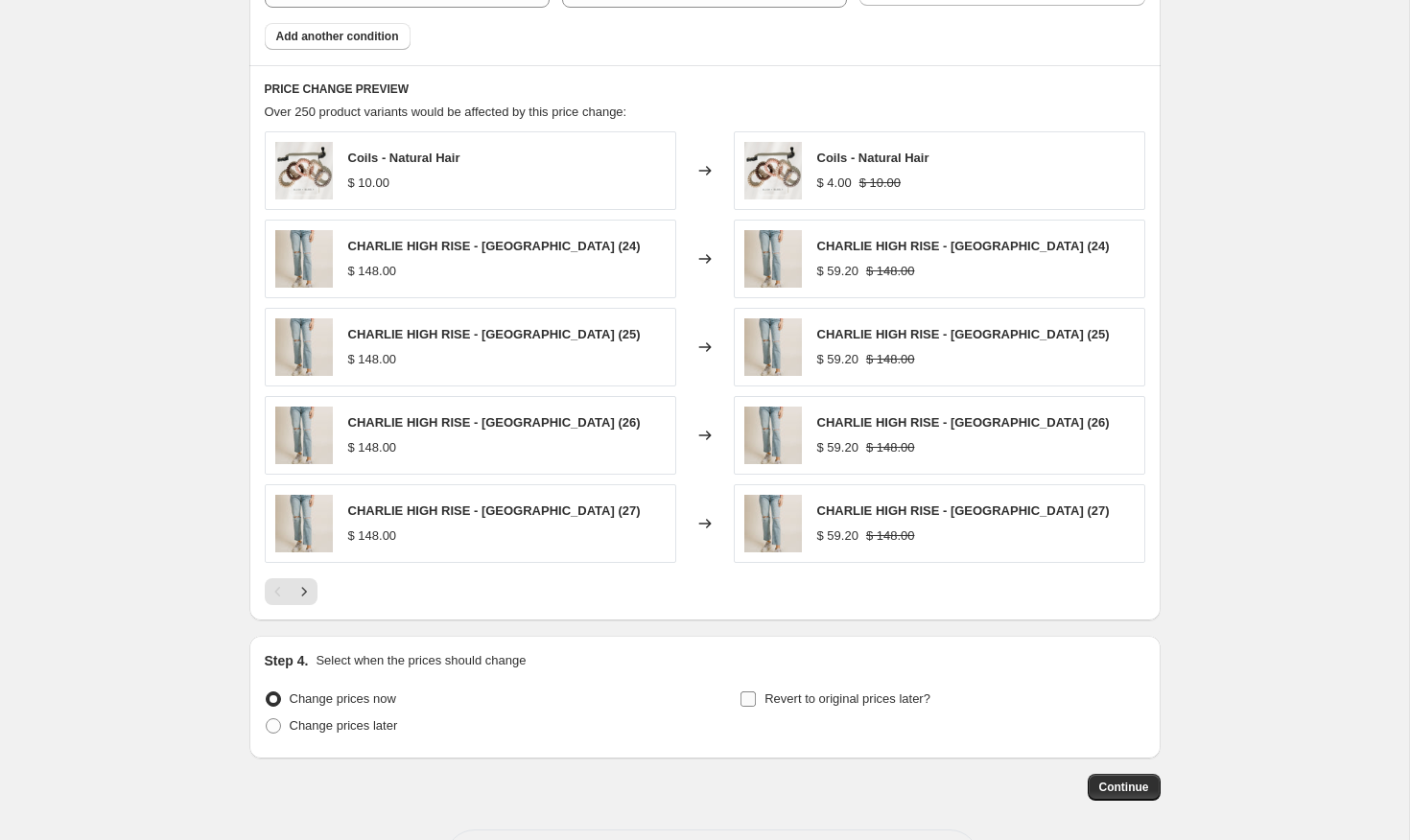
click at [751, 697] on input "Revert to original prices later?" at bounding box center [748, 700] width 16 height 16
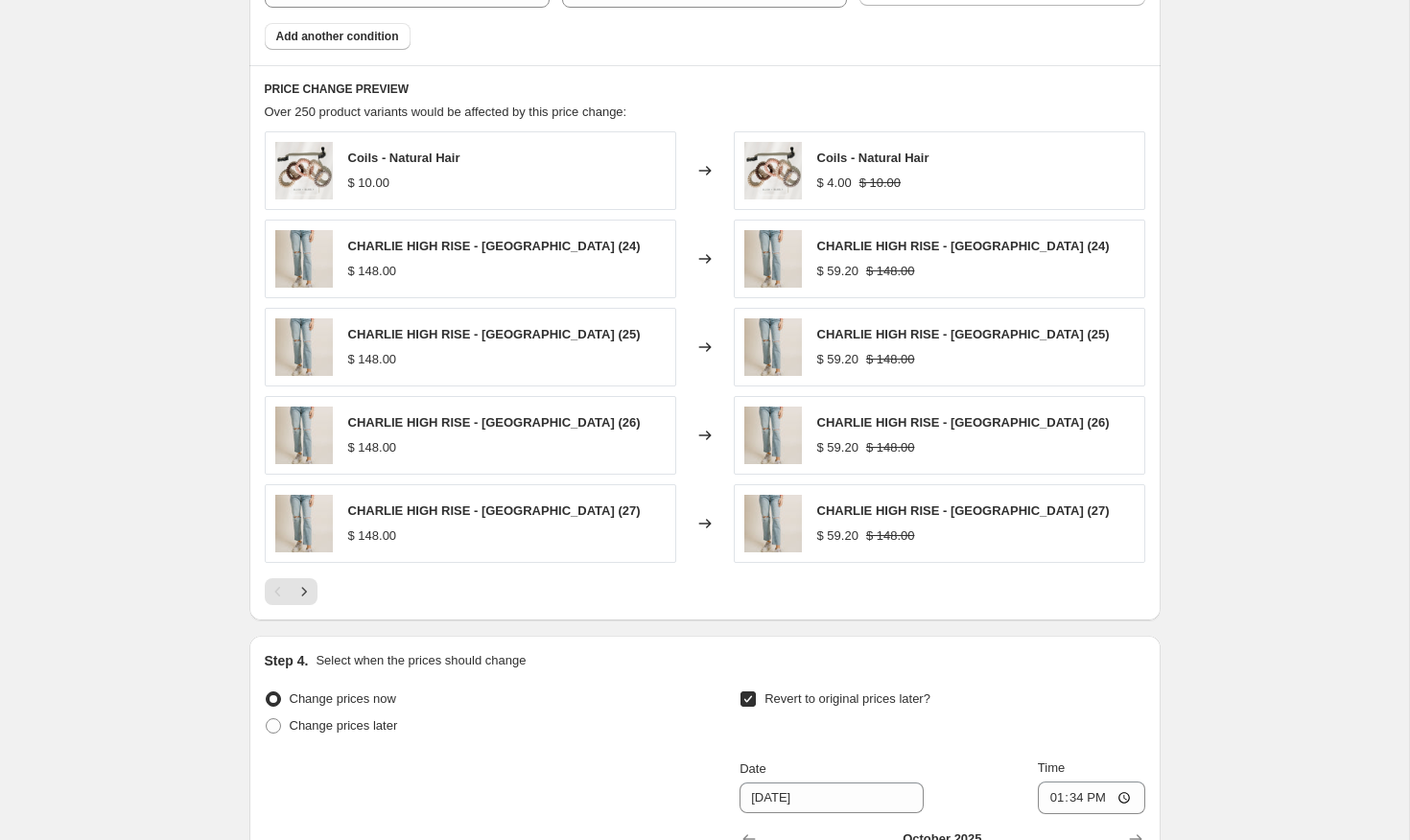
click at [751, 697] on input "Revert to original prices later?" at bounding box center [748, 700] width 16 height 16
checkbox input "false"
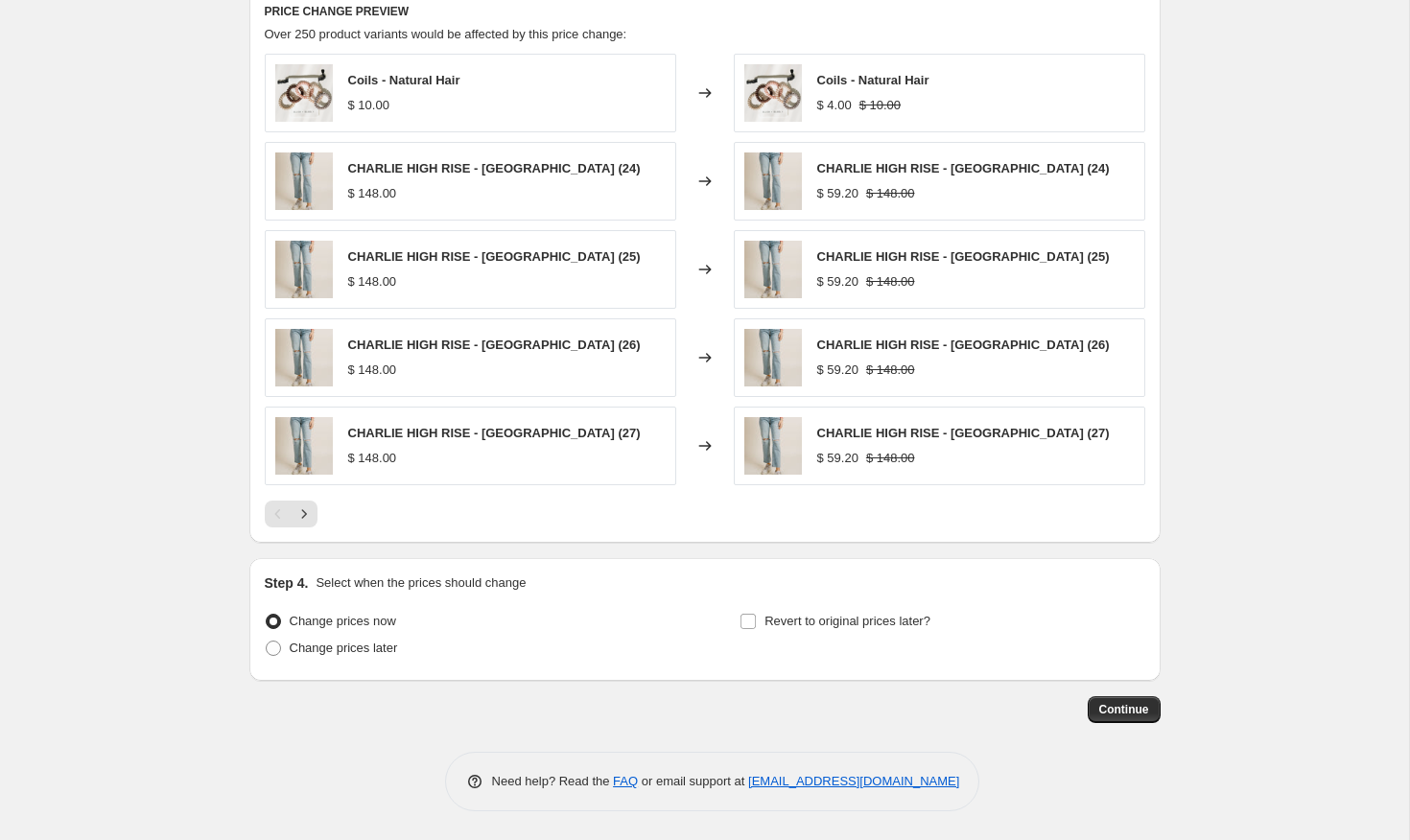
scroll to position [1294, 0]
click at [1120, 703] on span "Continue" at bounding box center [1124, 710] width 50 height 16
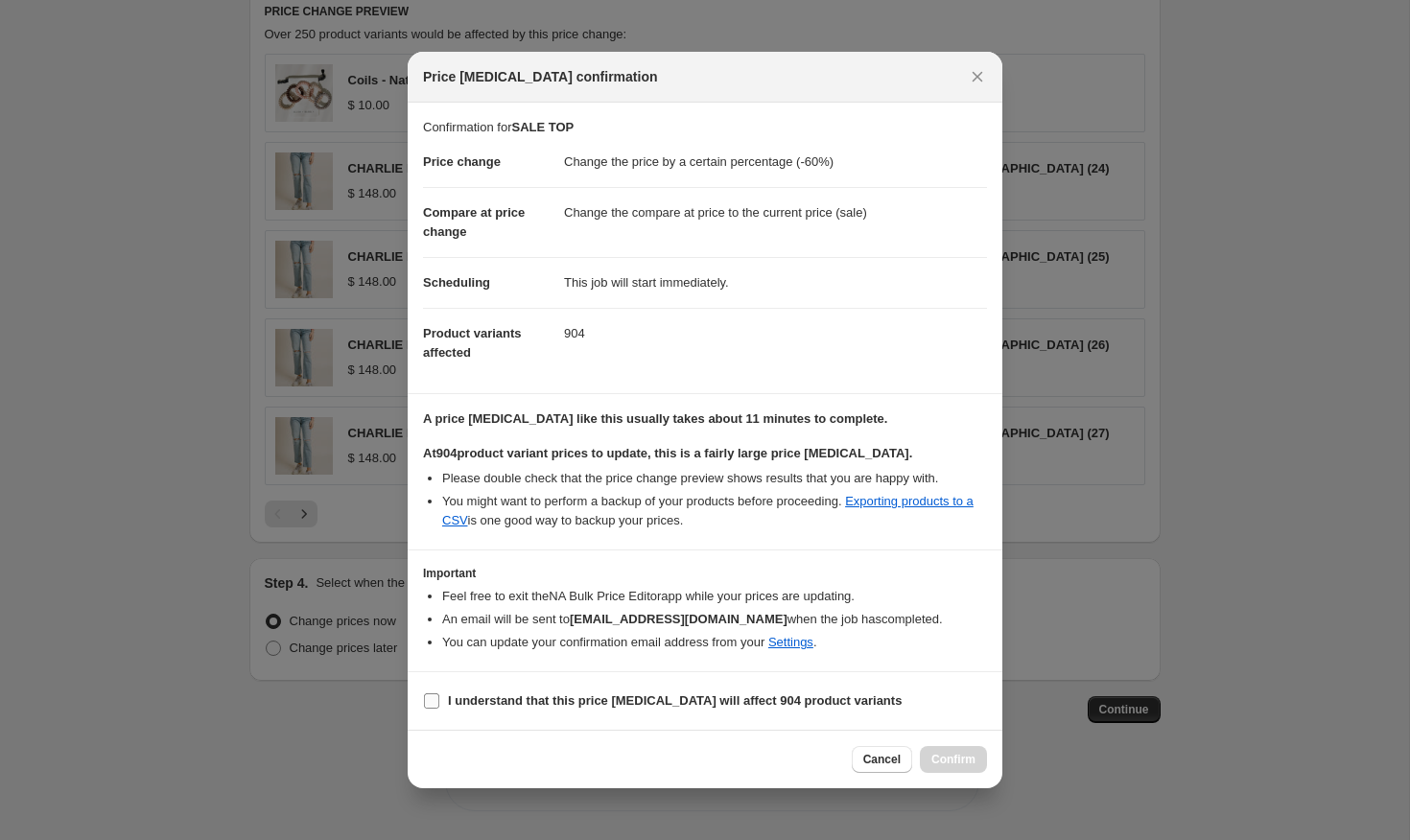
click at [524, 702] on b "I understand that this price [MEDICAL_DATA] will affect 904 product variants" at bounding box center [674, 700] width 454 height 15
click at [440, 702] on input "I understand that this price [MEDICAL_DATA] will affect 904 product variants" at bounding box center [432, 701] width 16 height 16
checkbox input "true"
click at [968, 760] on span "Confirm" at bounding box center [953, 760] width 44 height 16
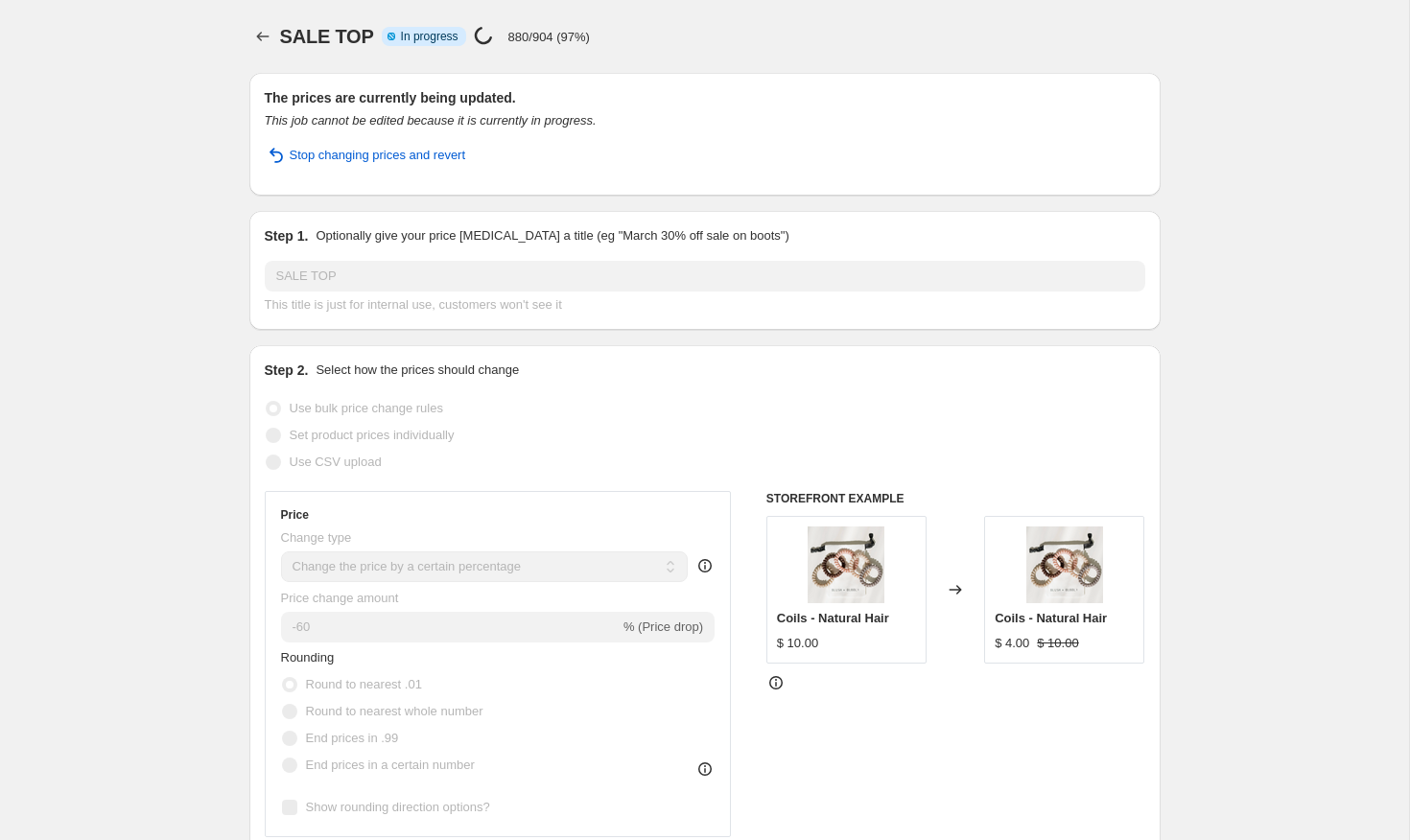
select select "percentage"
select select "collection"
